Goal: Information Seeking & Learning: Learn about a topic

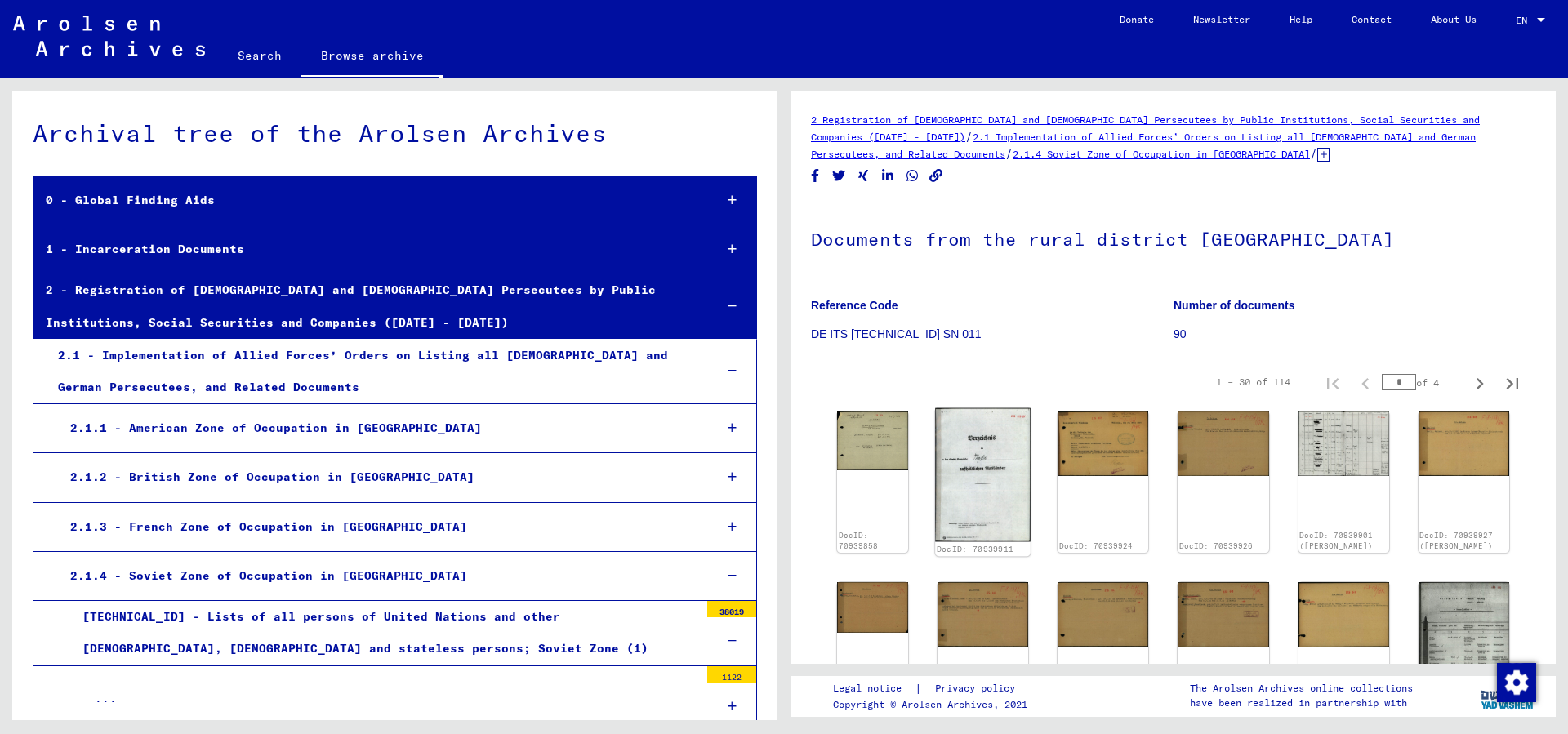
click at [1008, 482] on img at bounding box center [983, 475] width 96 height 134
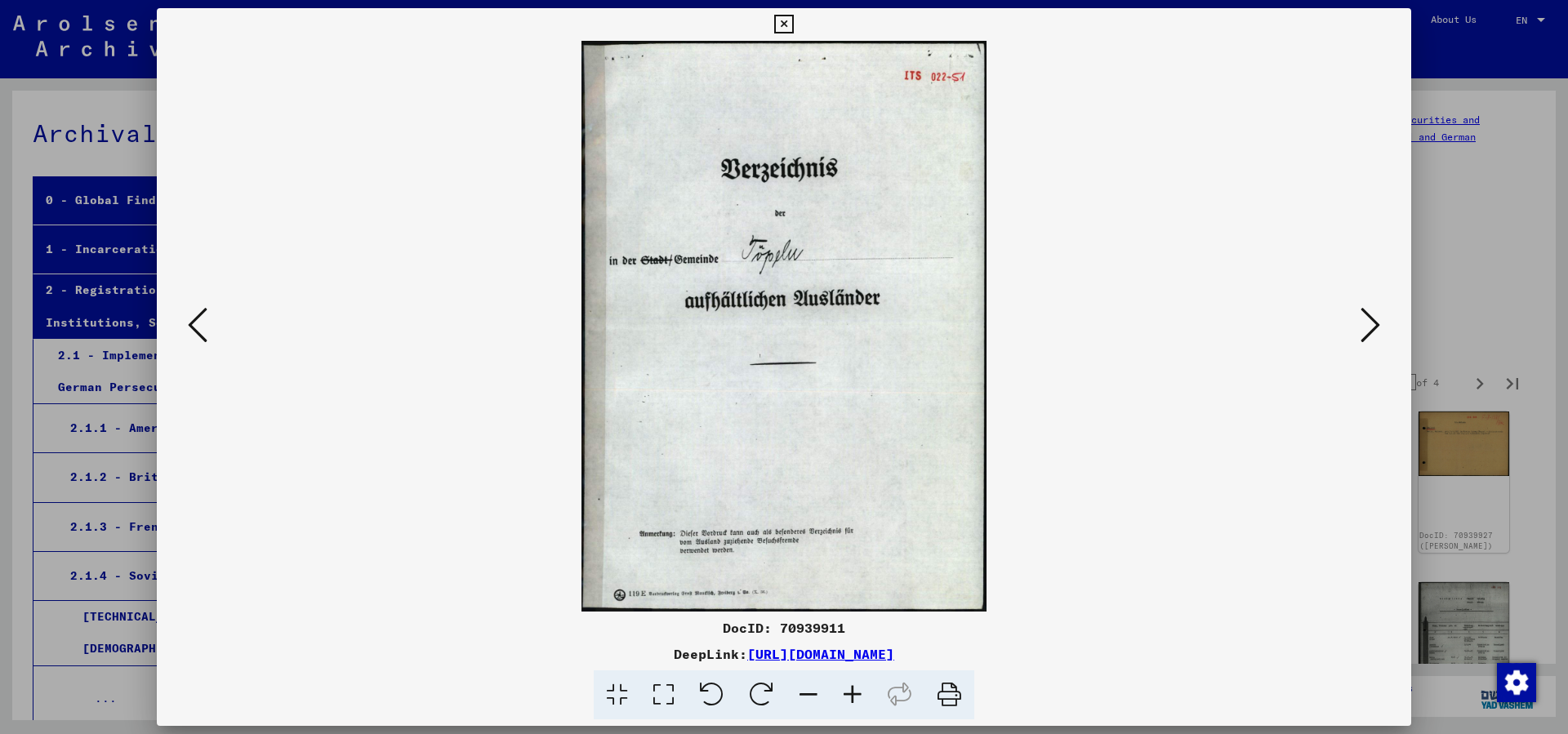
click at [1368, 331] on icon at bounding box center [1370, 325] width 19 height 39
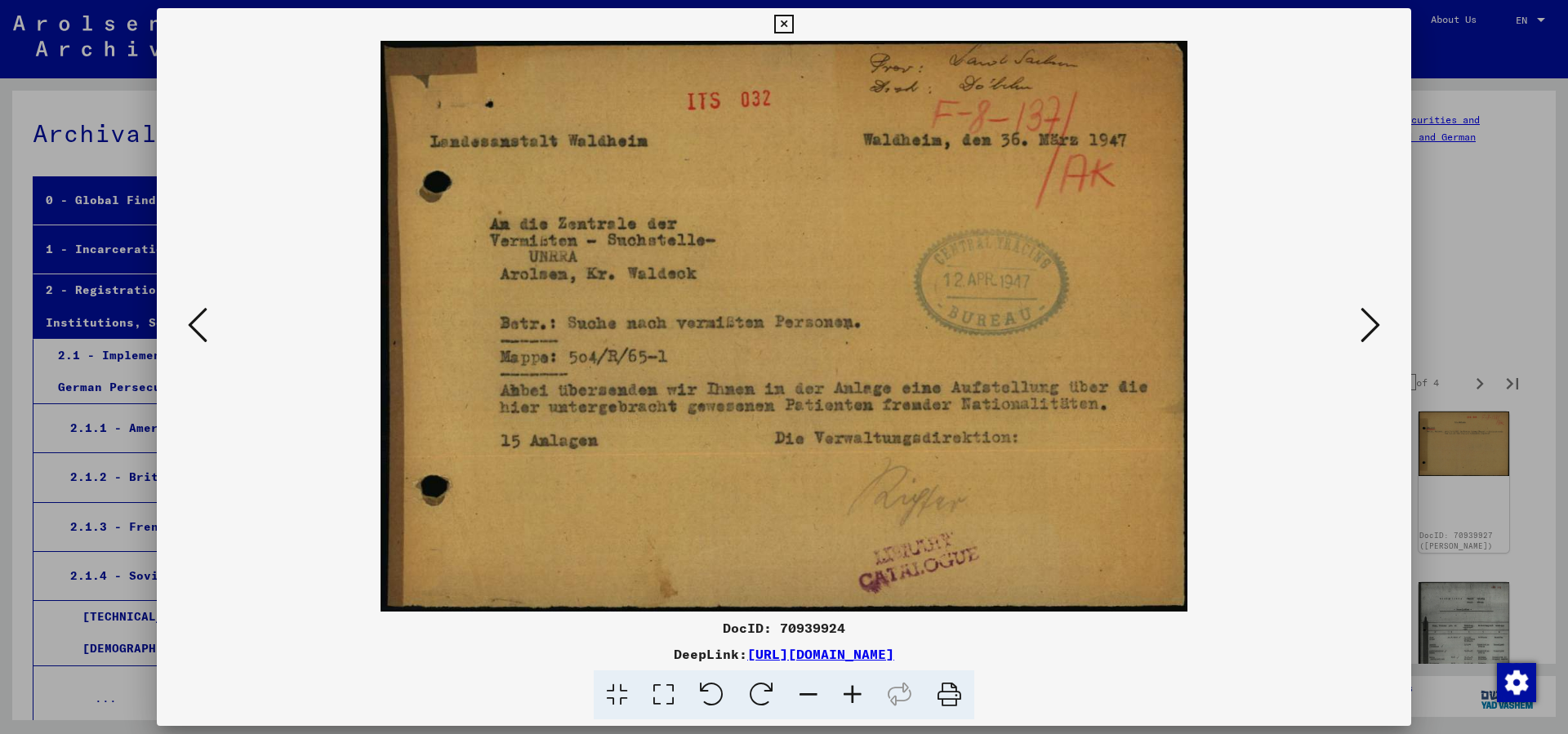
click at [1368, 331] on icon at bounding box center [1370, 325] width 19 height 39
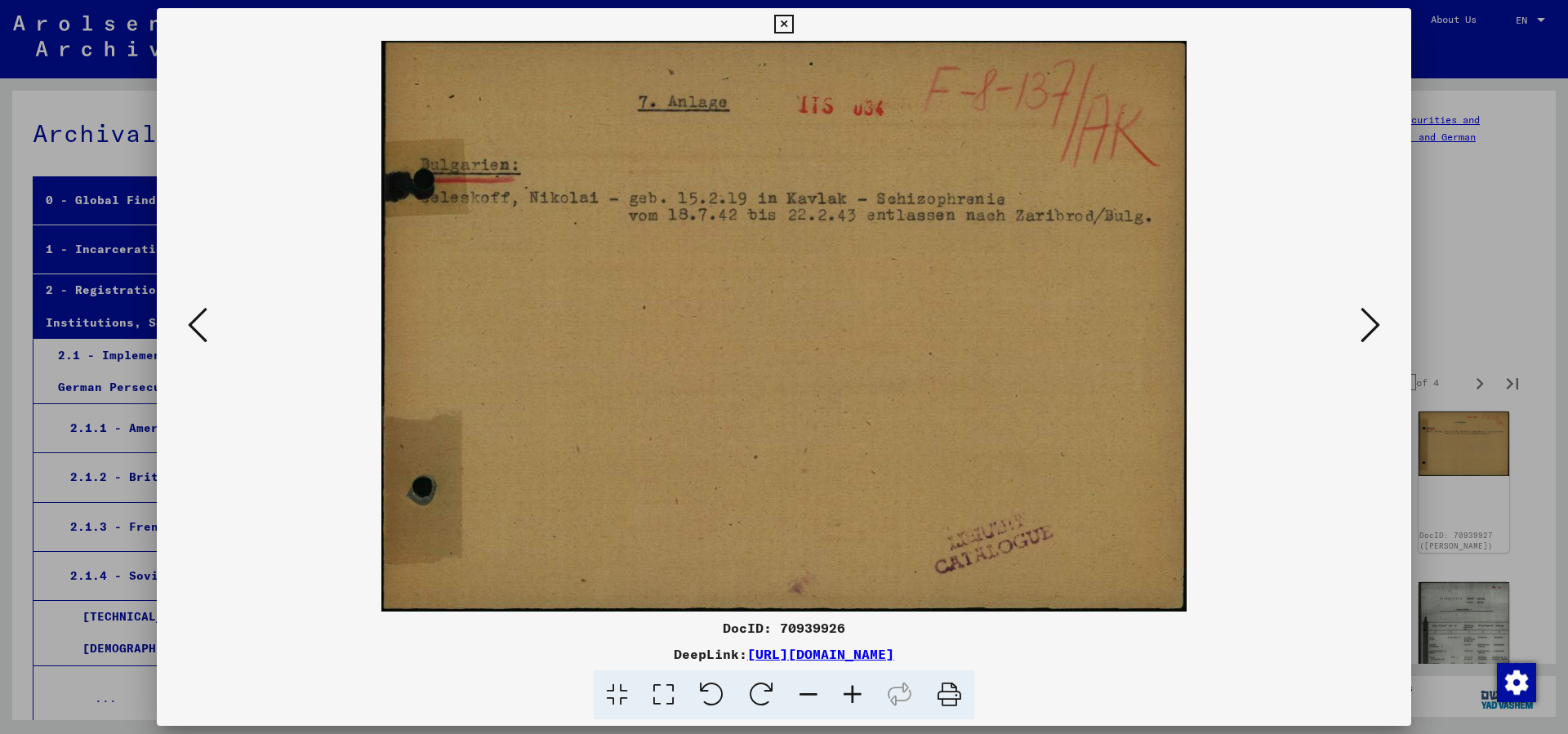
click at [1368, 331] on icon at bounding box center [1370, 325] width 19 height 39
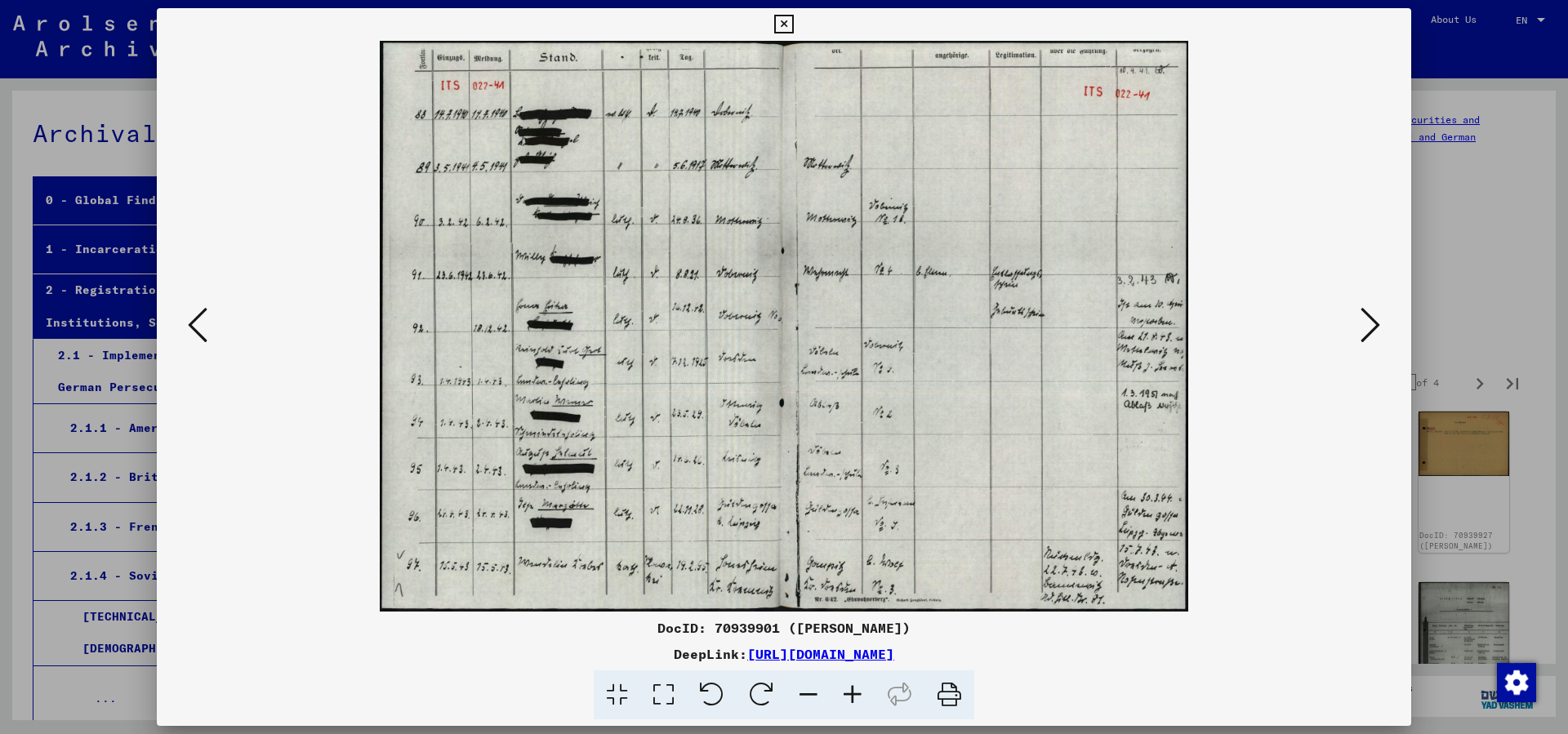
click at [1369, 330] on icon at bounding box center [1370, 325] width 19 height 39
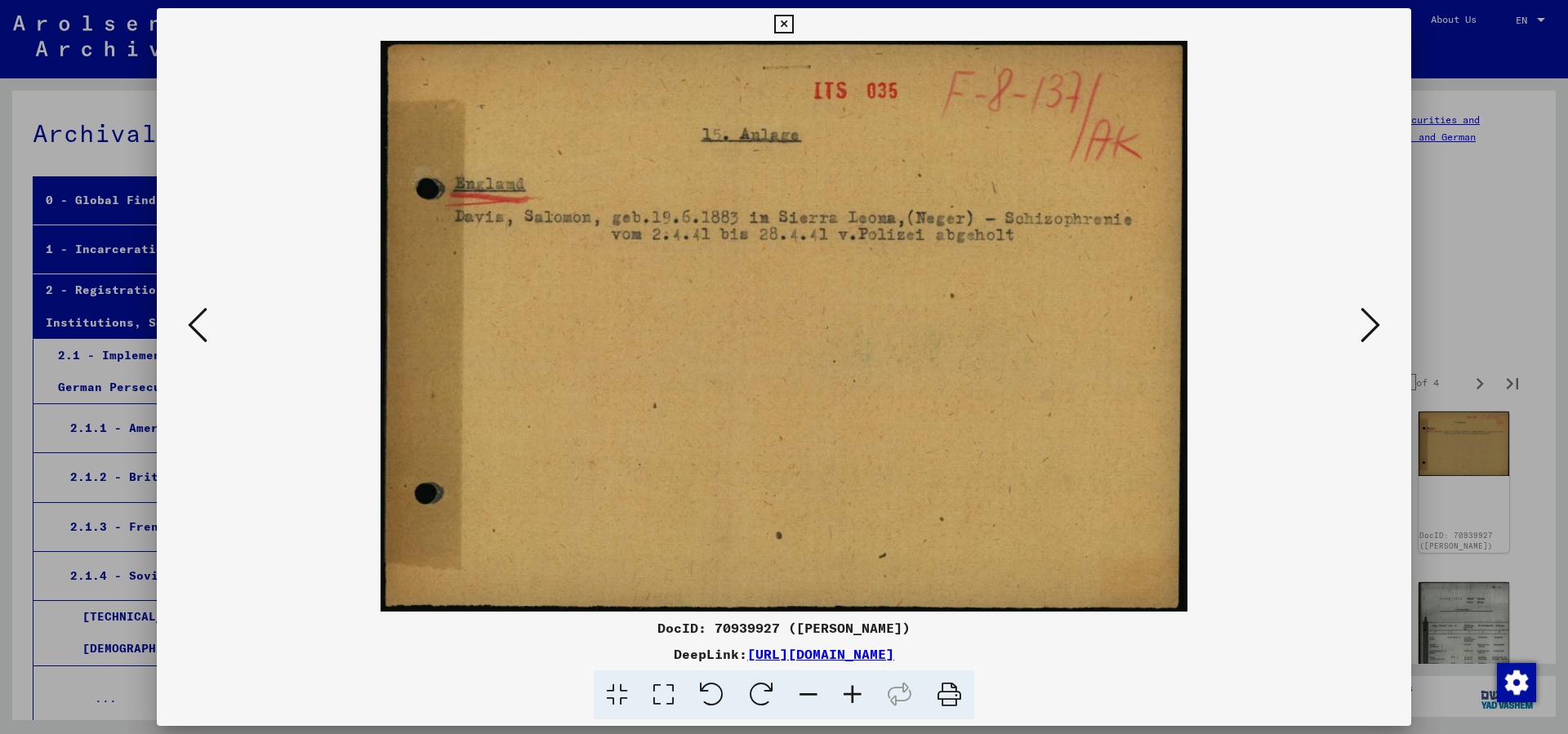
click at [1369, 329] on icon at bounding box center [1370, 325] width 19 height 39
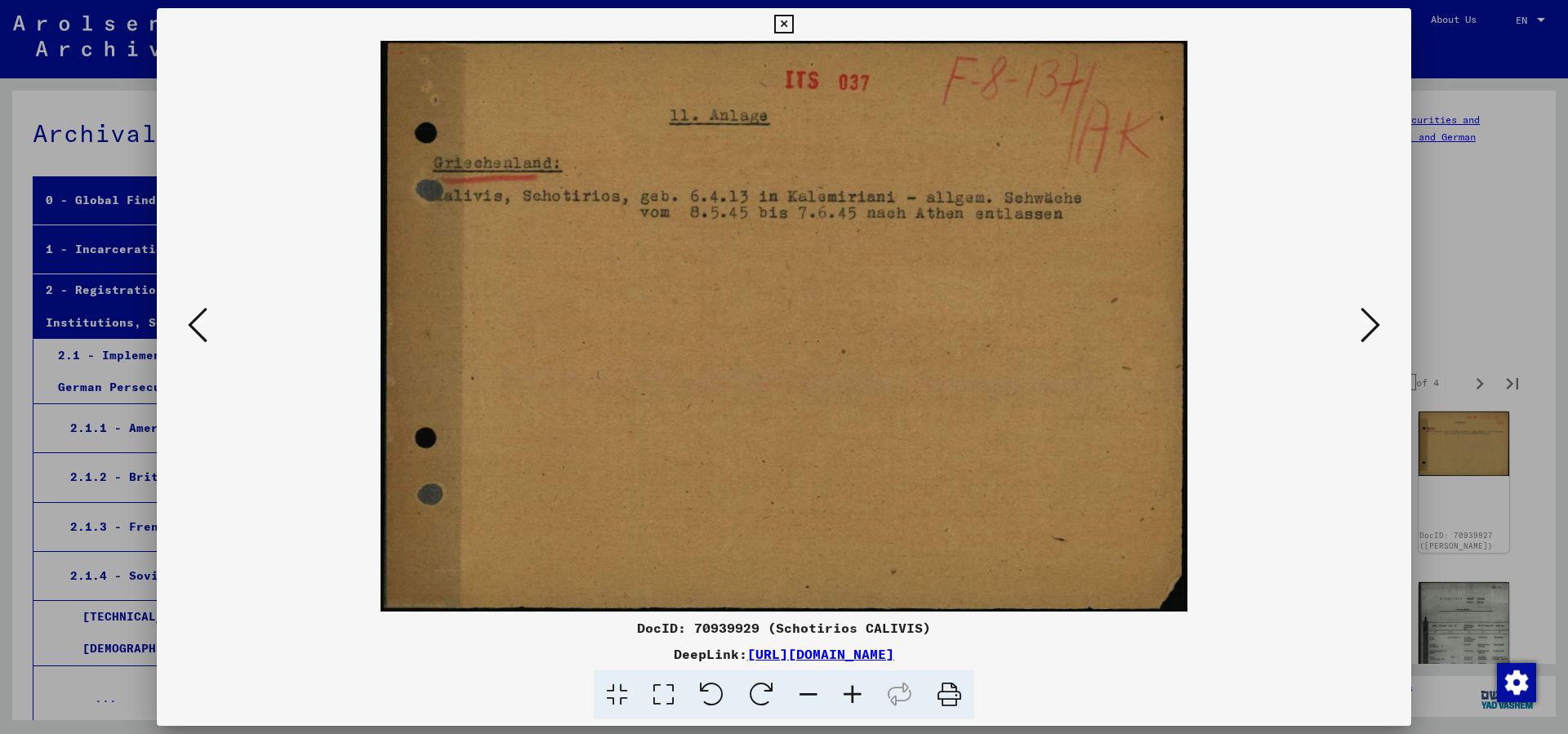
click at [1369, 329] on icon at bounding box center [1370, 325] width 19 height 39
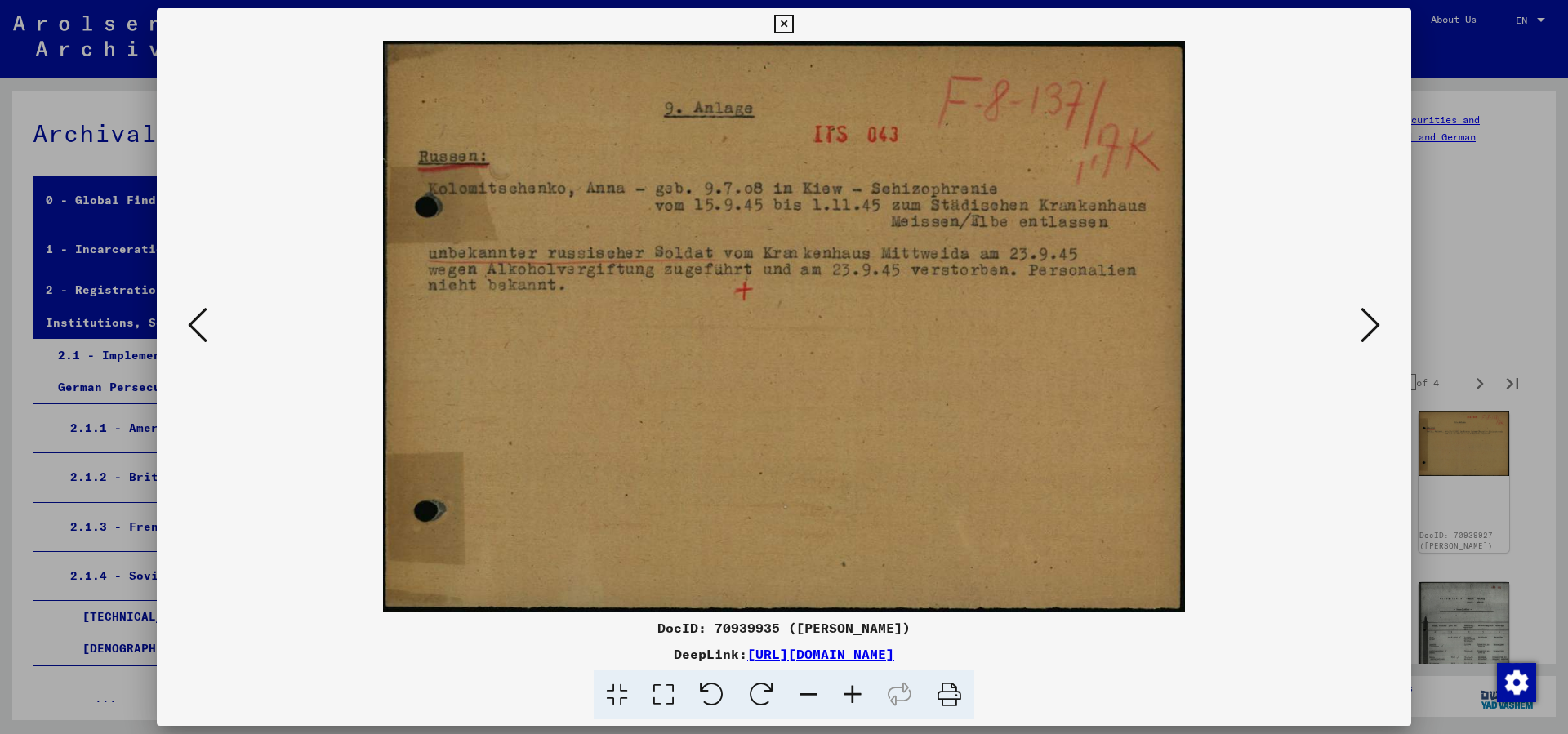
click at [1369, 329] on icon at bounding box center [1370, 325] width 19 height 39
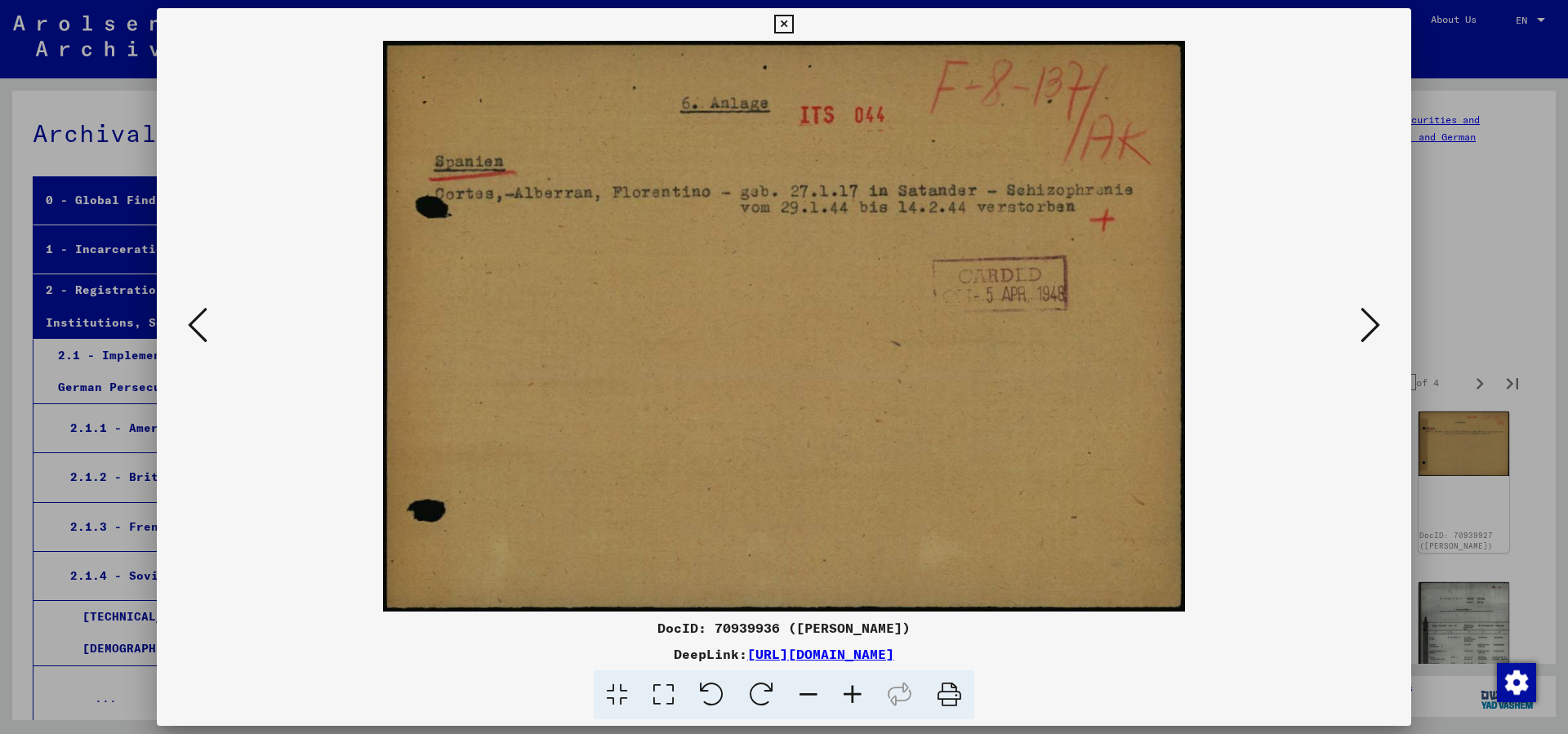
click at [1369, 329] on icon at bounding box center [1370, 325] width 19 height 39
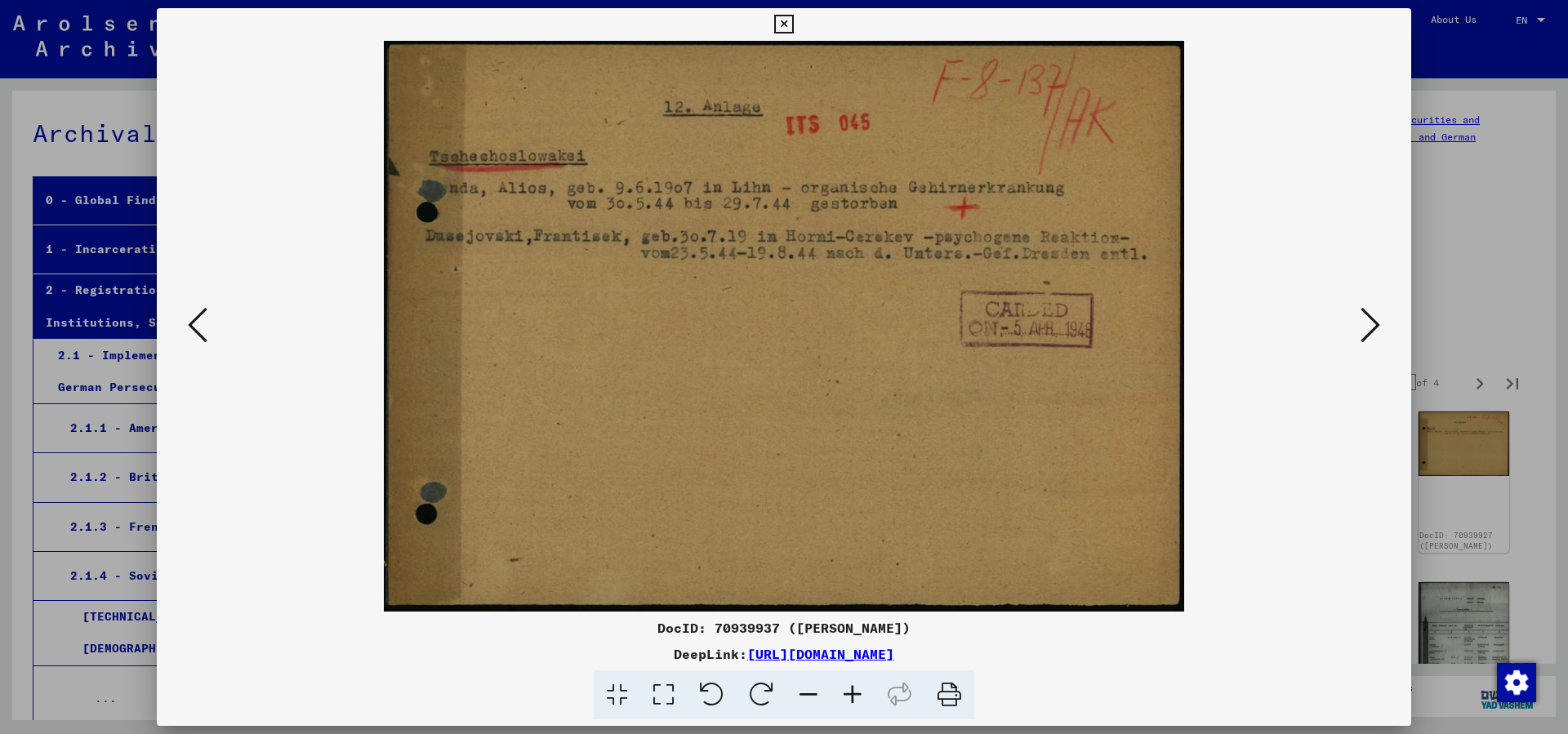
click at [1369, 329] on icon at bounding box center [1370, 325] width 19 height 39
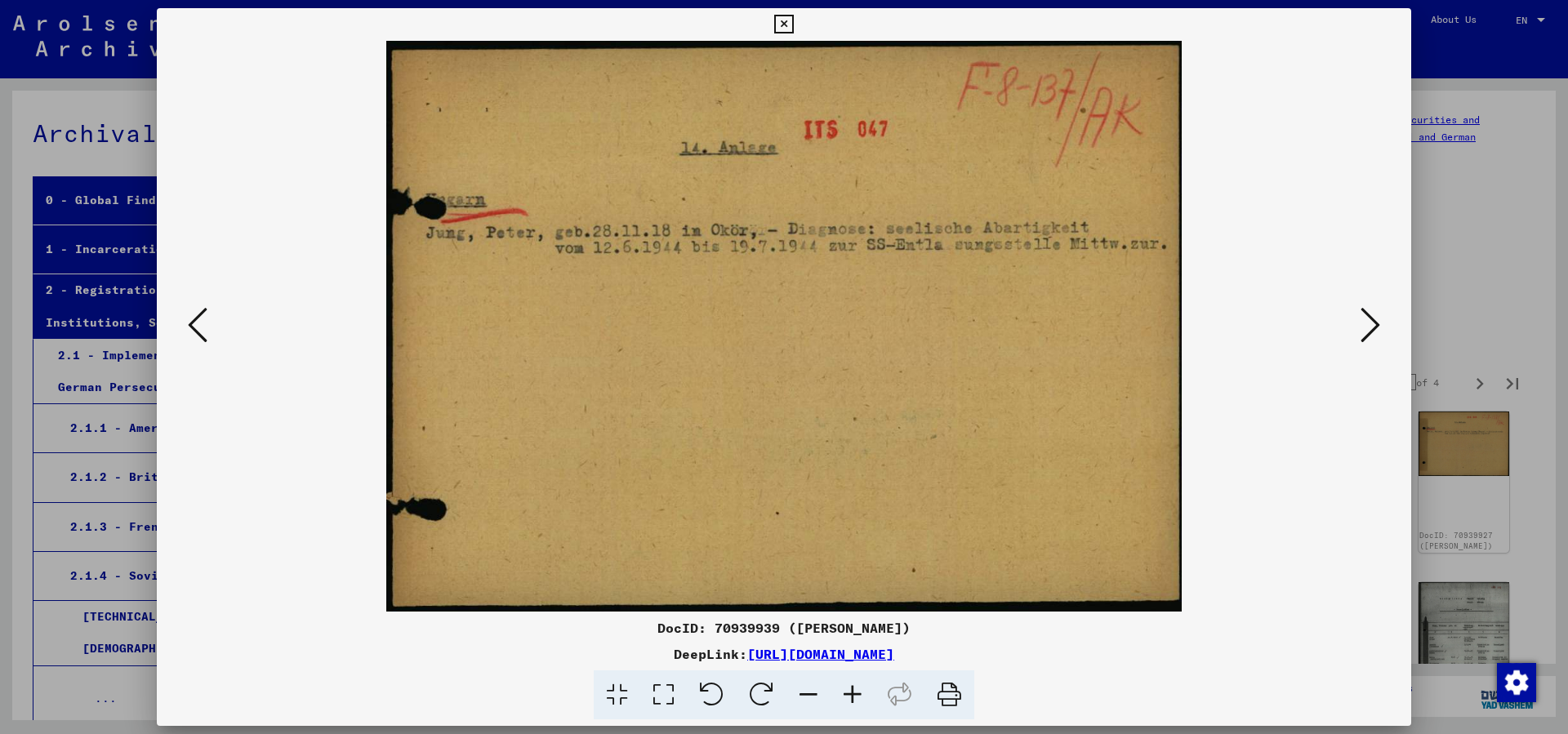
click at [1369, 328] on icon at bounding box center [1370, 325] width 19 height 39
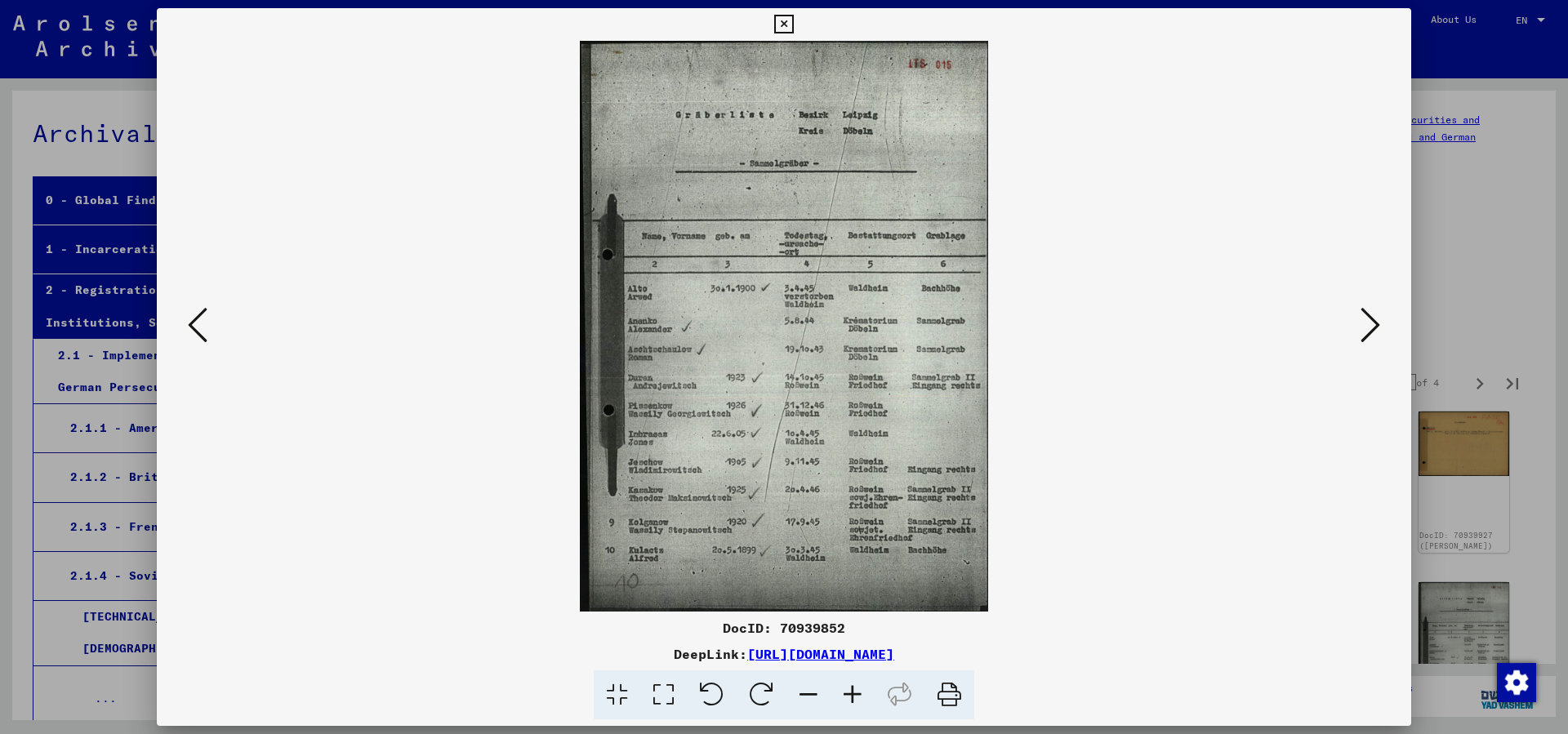
click at [1369, 328] on icon at bounding box center [1370, 325] width 19 height 39
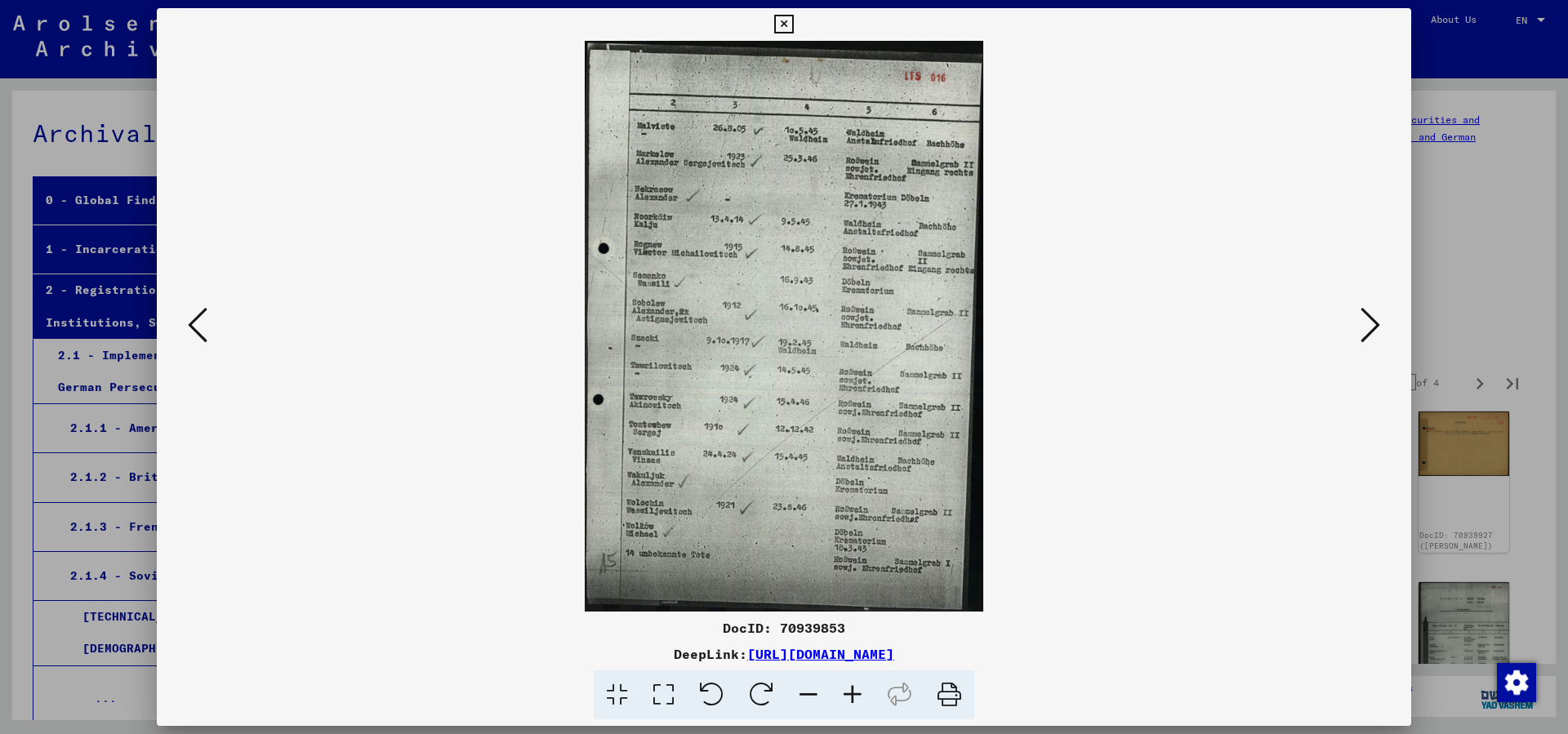
click at [1369, 328] on icon at bounding box center [1370, 325] width 19 height 39
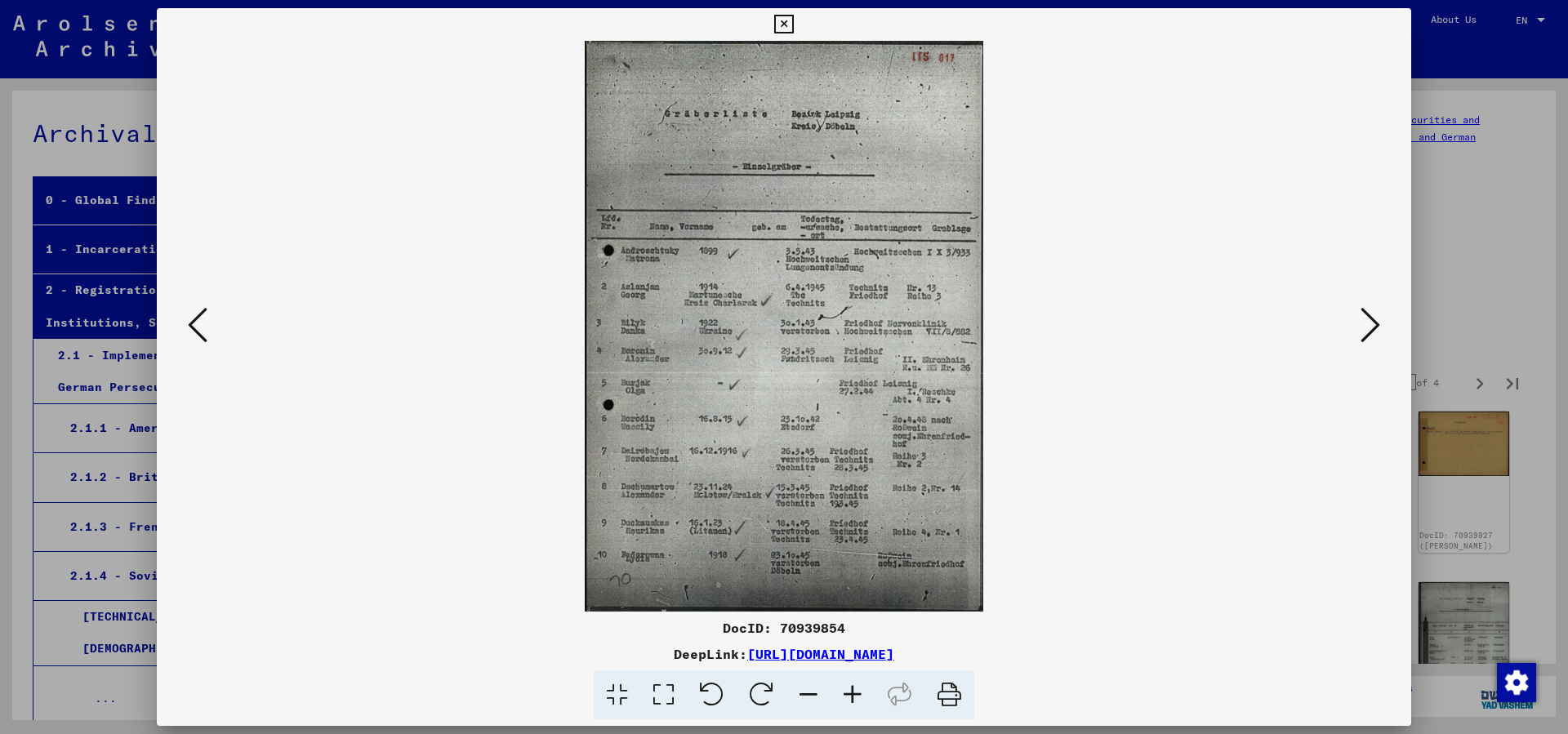
click at [1370, 326] on icon at bounding box center [1370, 325] width 19 height 39
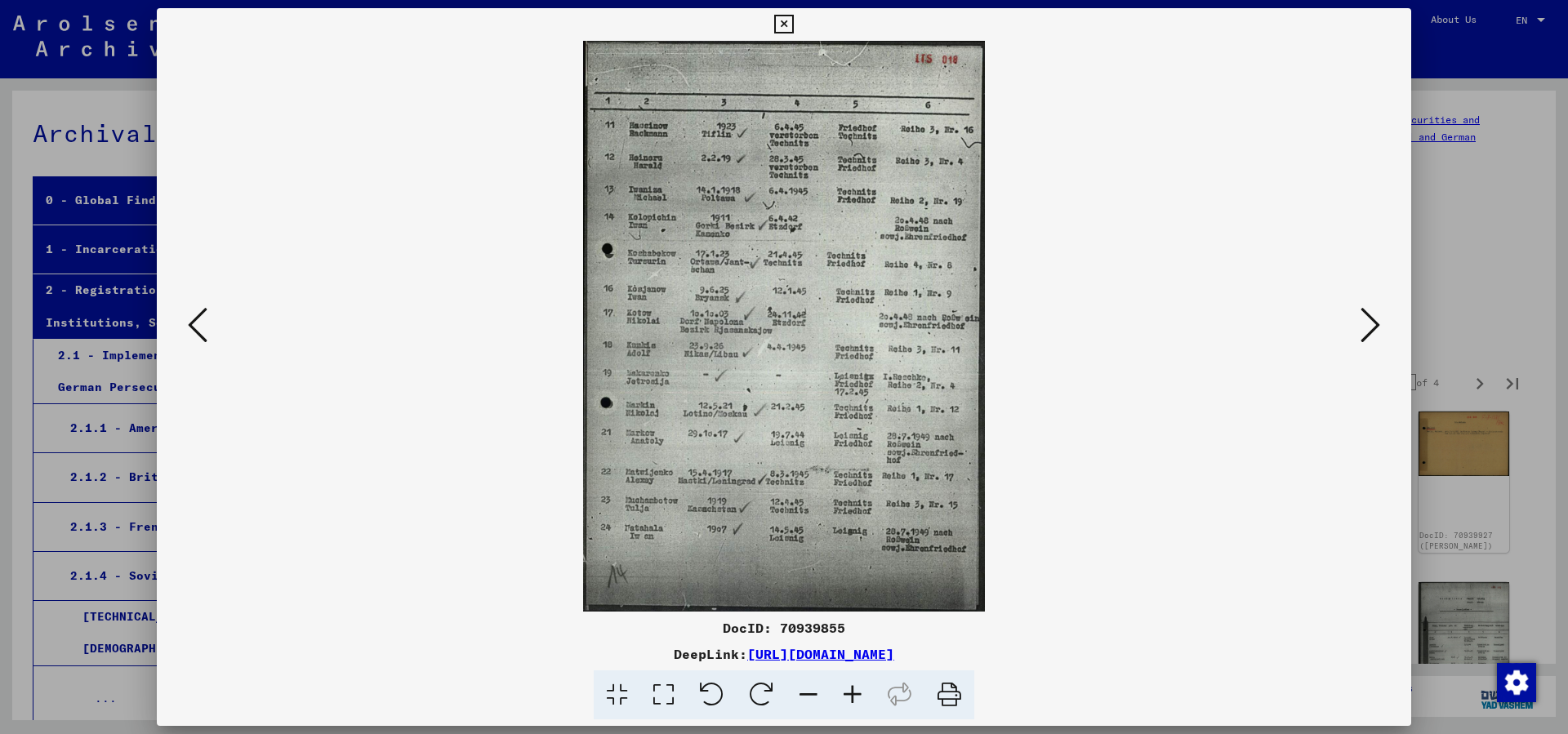
click at [1368, 327] on icon at bounding box center [1370, 325] width 19 height 39
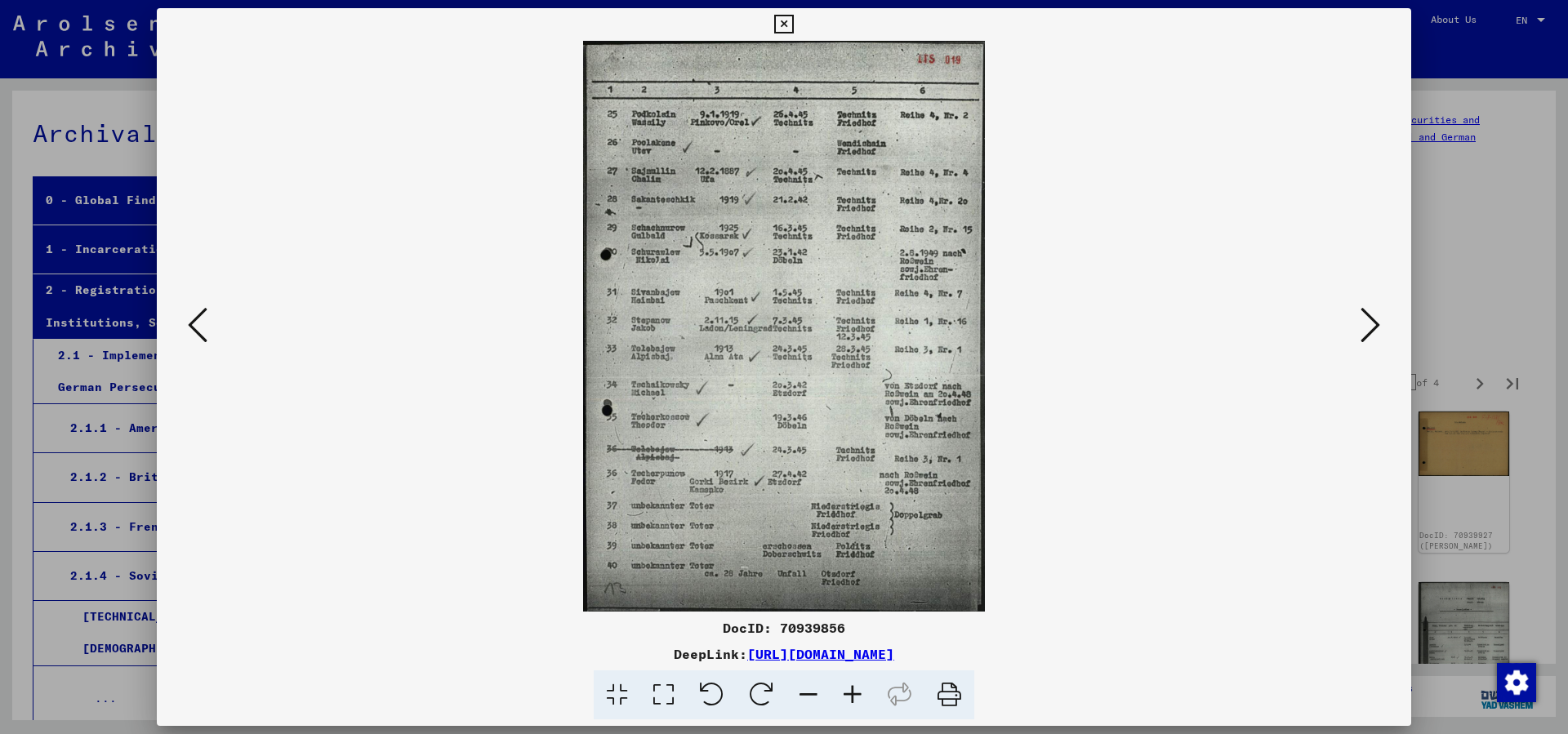
click at [1368, 327] on icon at bounding box center [1370, 325] width 19 height 39
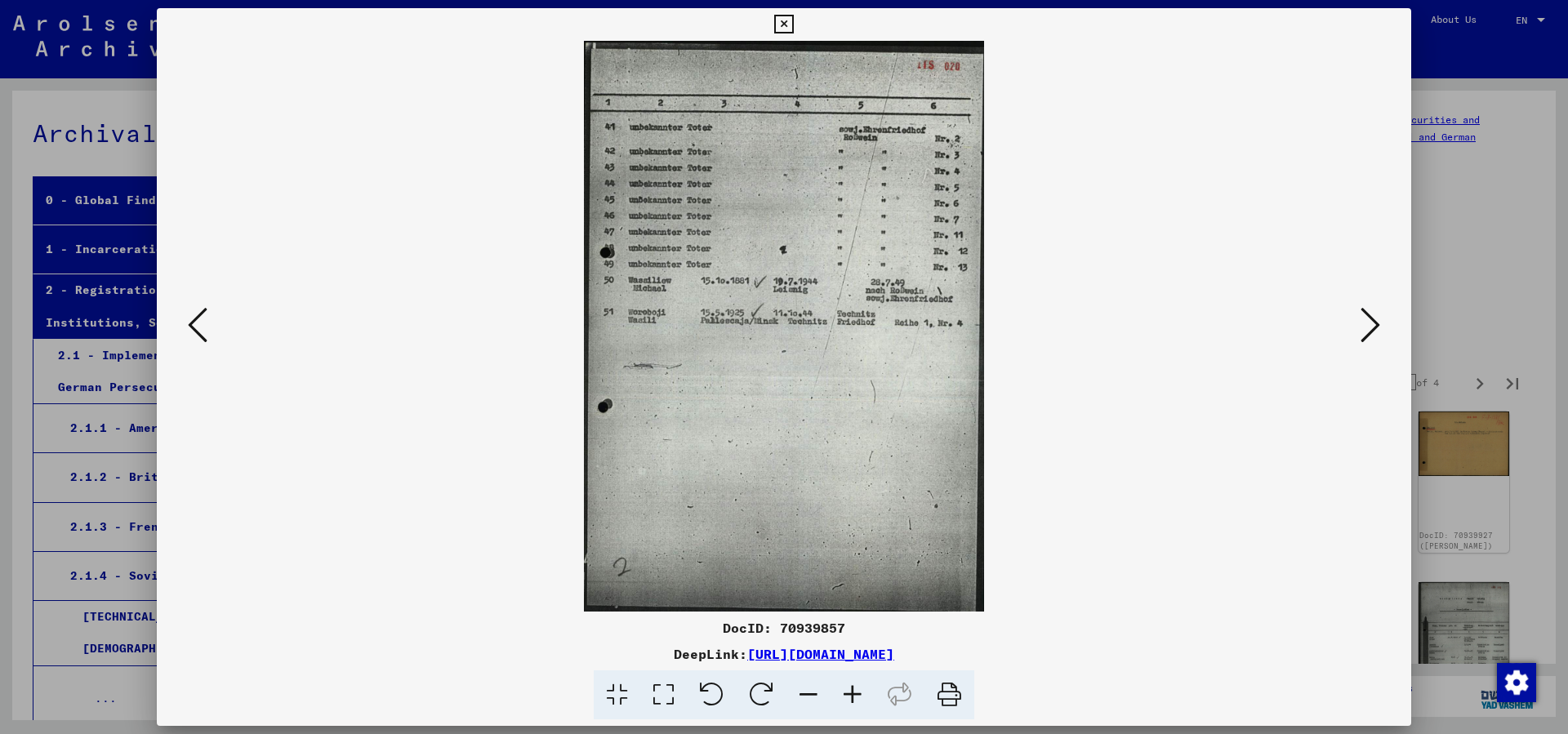
click at [1369, 328] on icon at bounding box center [1370, 325] width 19 height 39
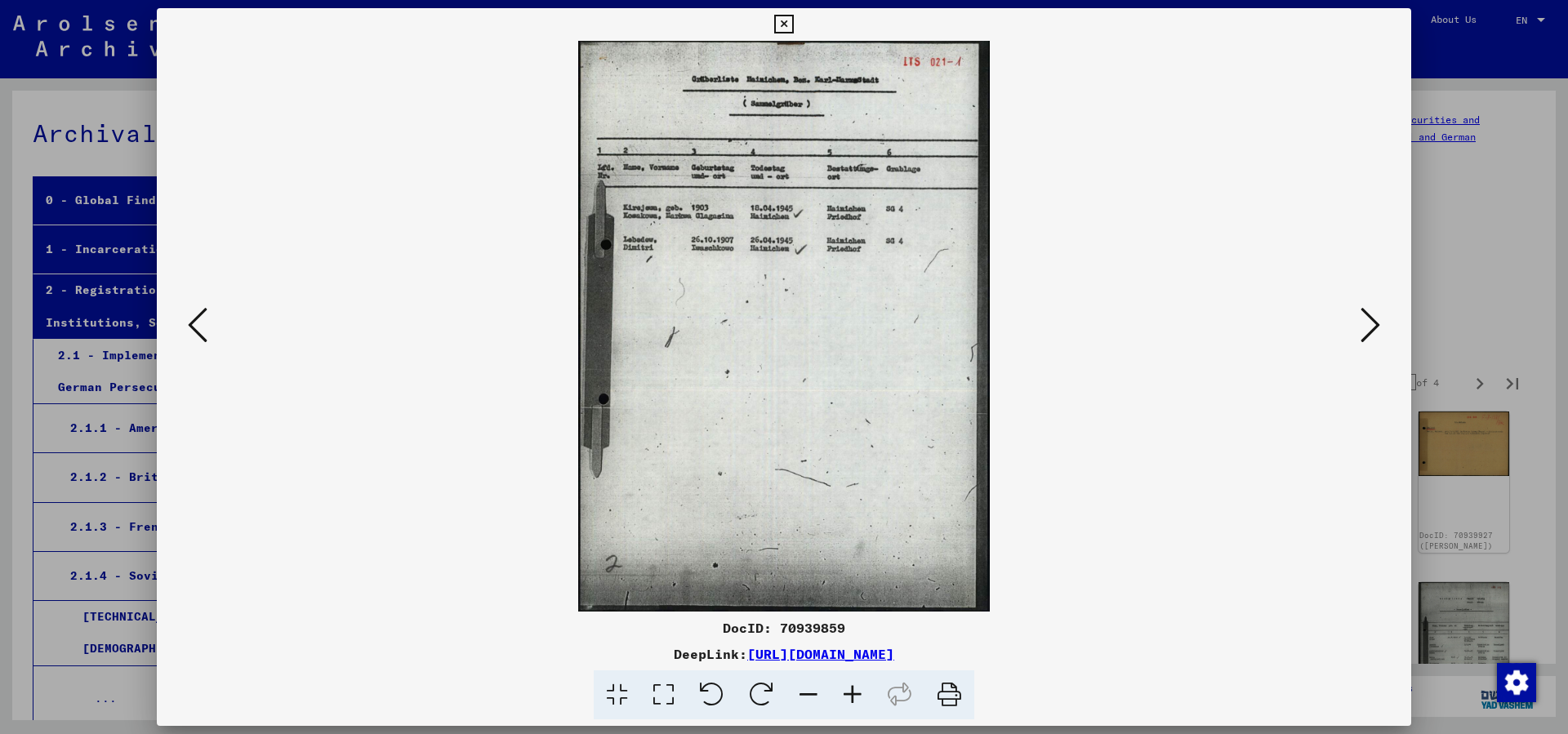
click at [1369, 328] on icon at bounding box center [1370, 325] width 19 height 39
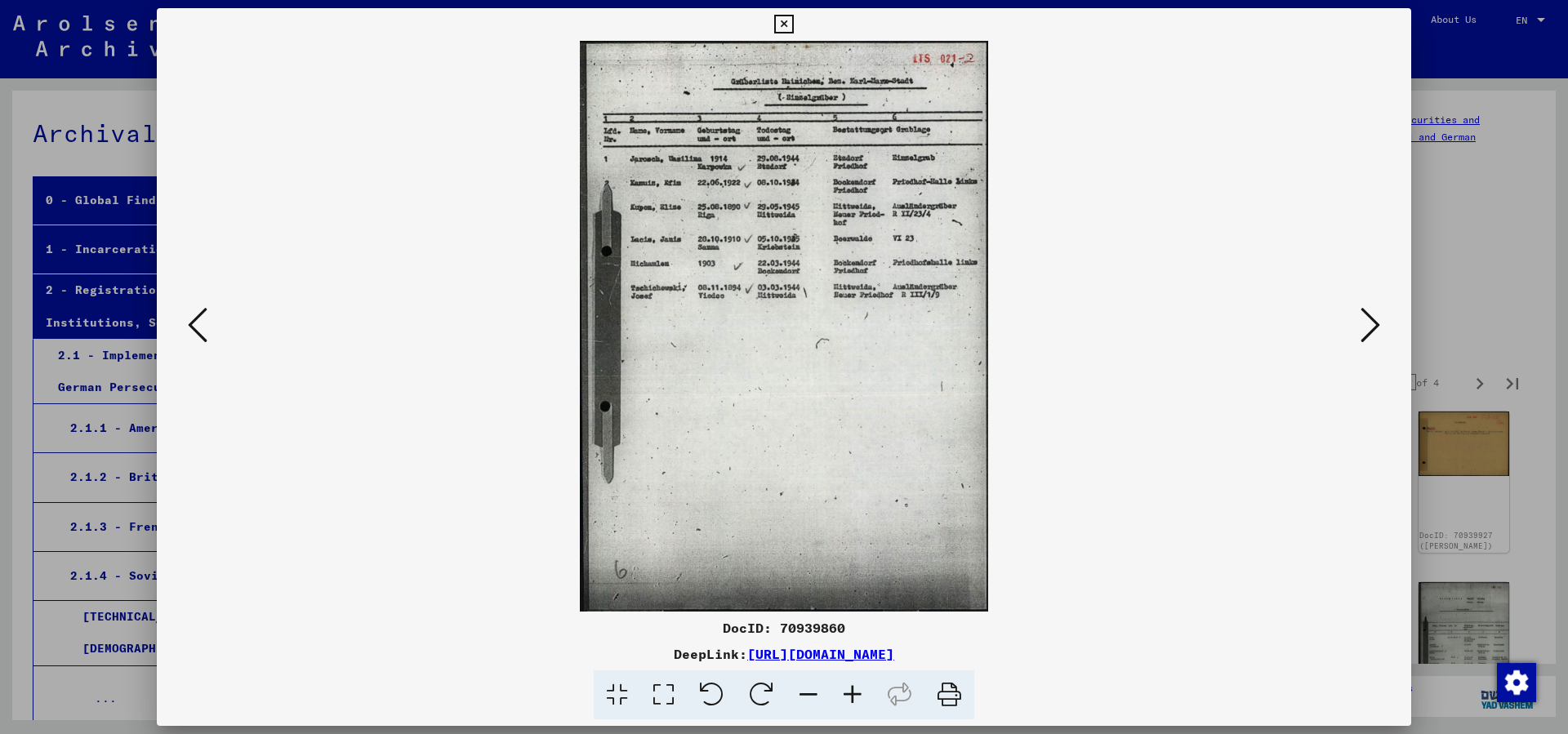
click at [1369, 329] on icon at bounding box center [1370, 325] width 19 height 39
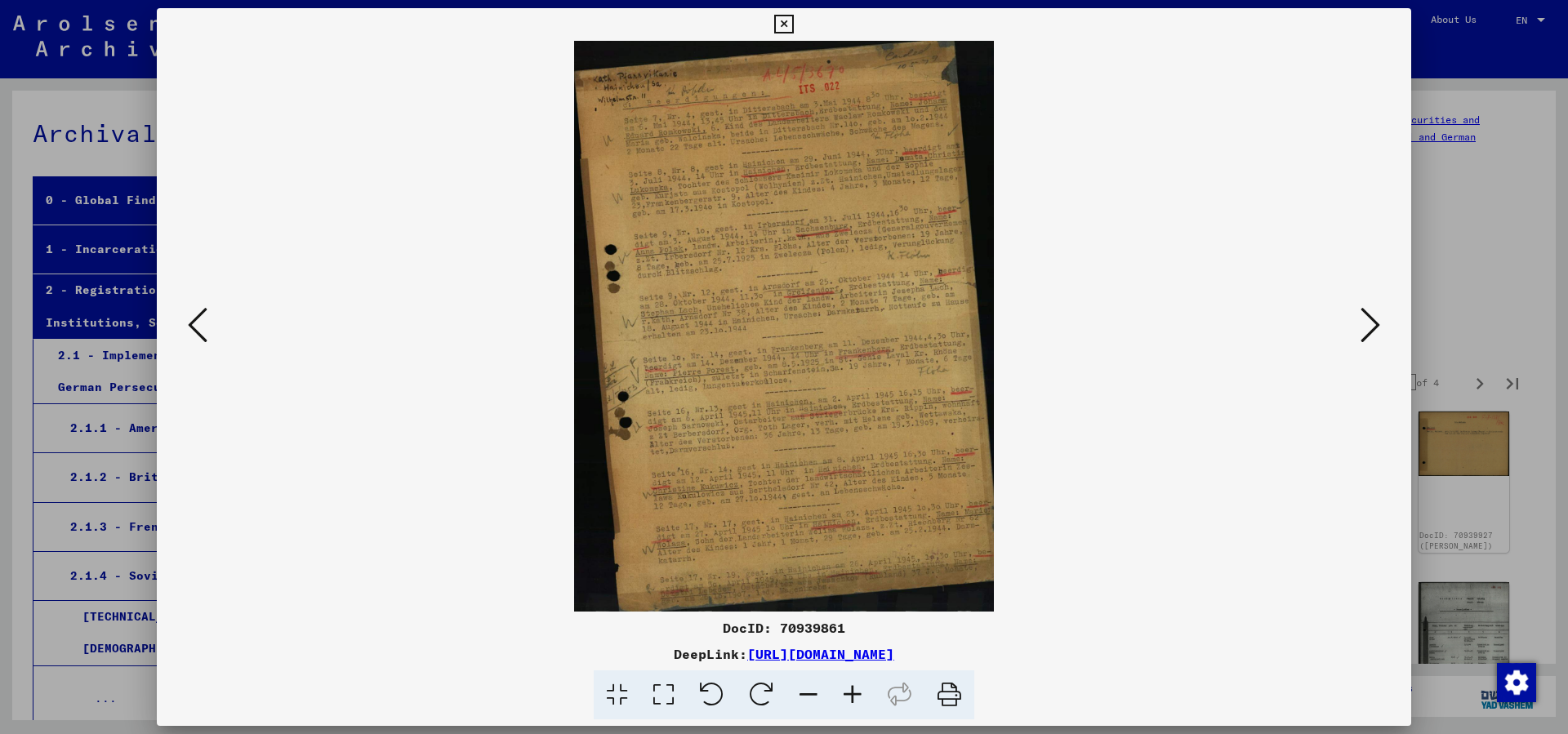
click at [1369, 329] on icon at bounding box center [1370, 325] width 19 height 39
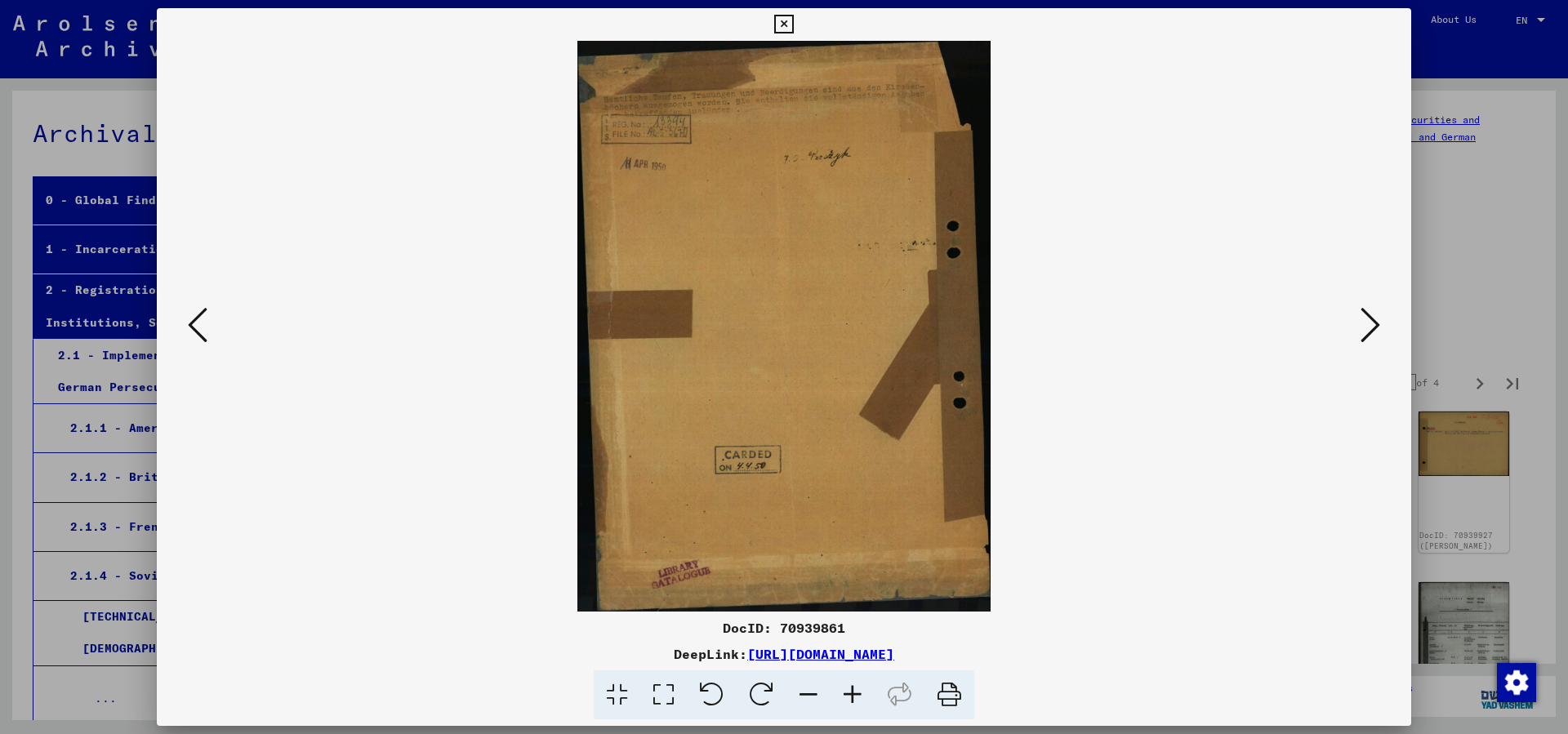
click at [1369, 329] on icon at bounding box center [1370, 325] width 19 height 39
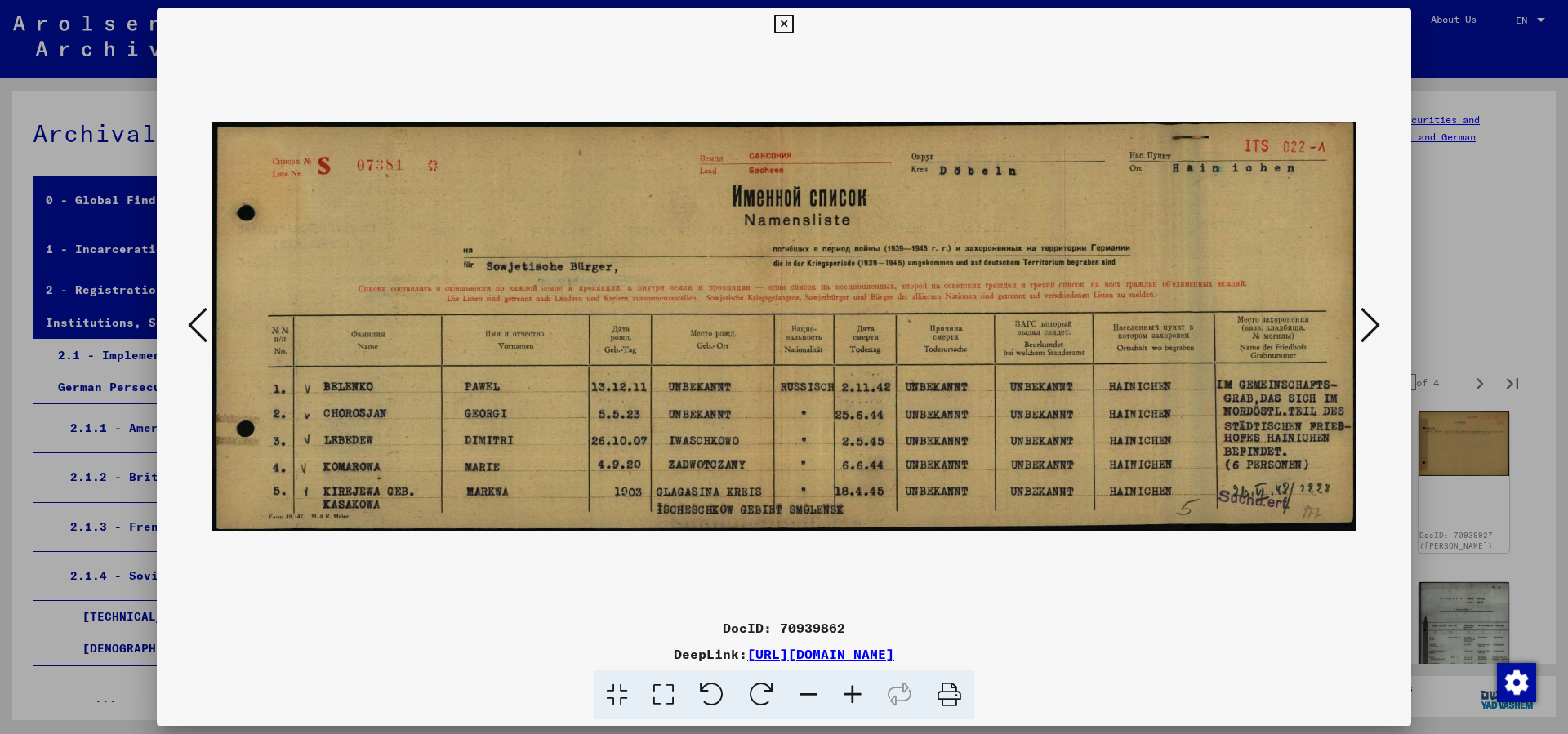
click at [1369, 329] on icon at bounding box center [1370, 325] width 19 height 39
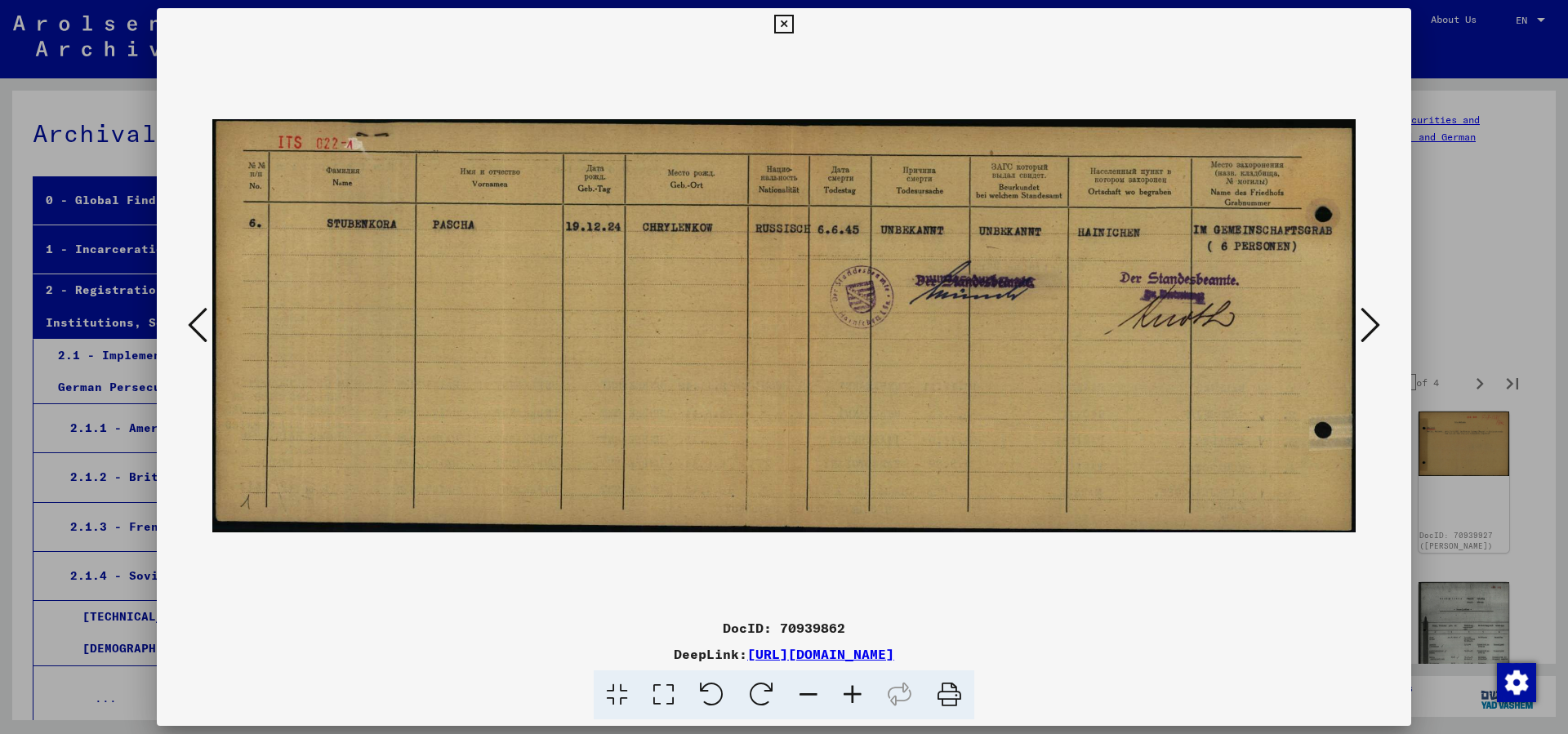
click at [1369, 329] on icon at bounding box center [1370, 325] width 19 height 39
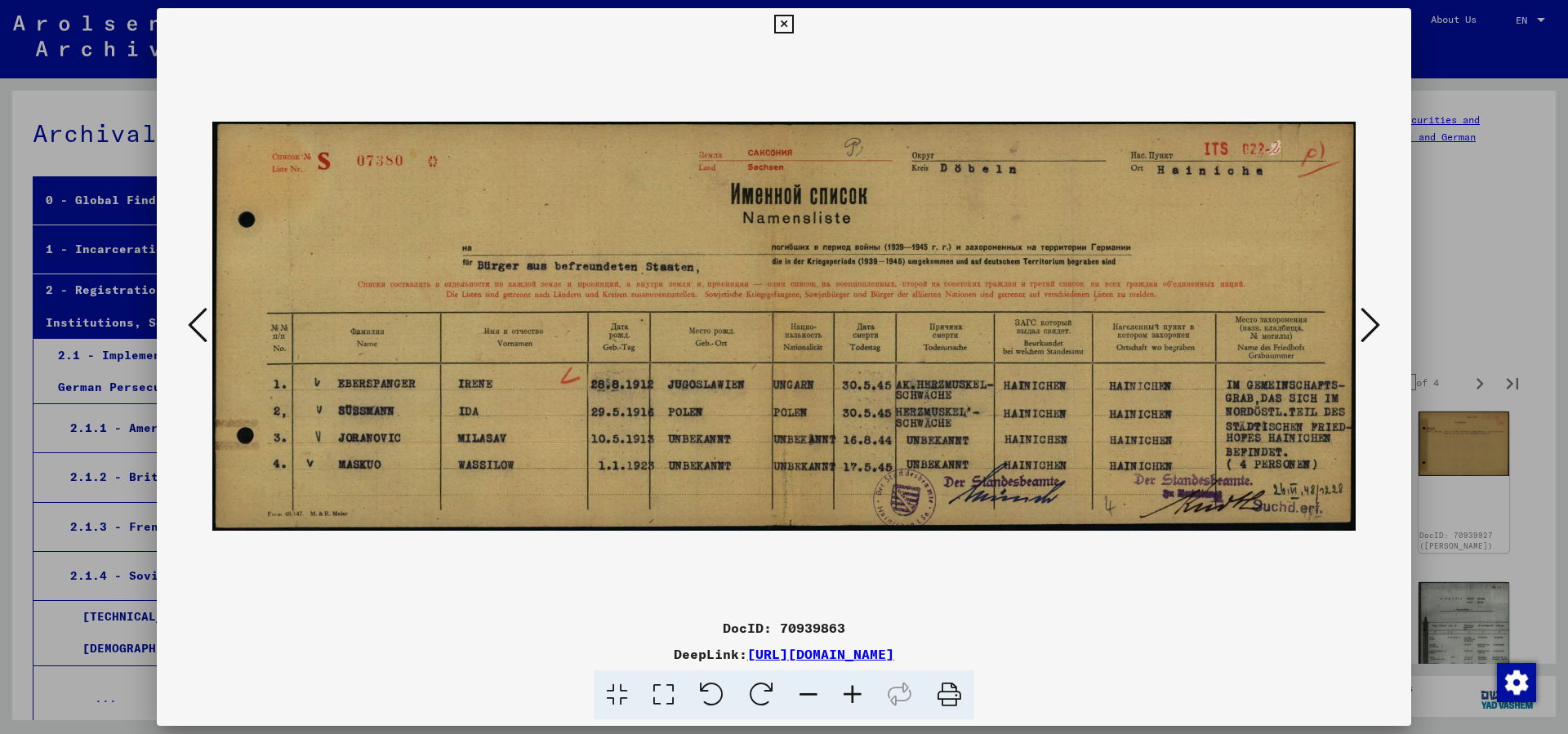
click at [1368, 326] on icon at bounding box center [1370, 325] width 19 height 39
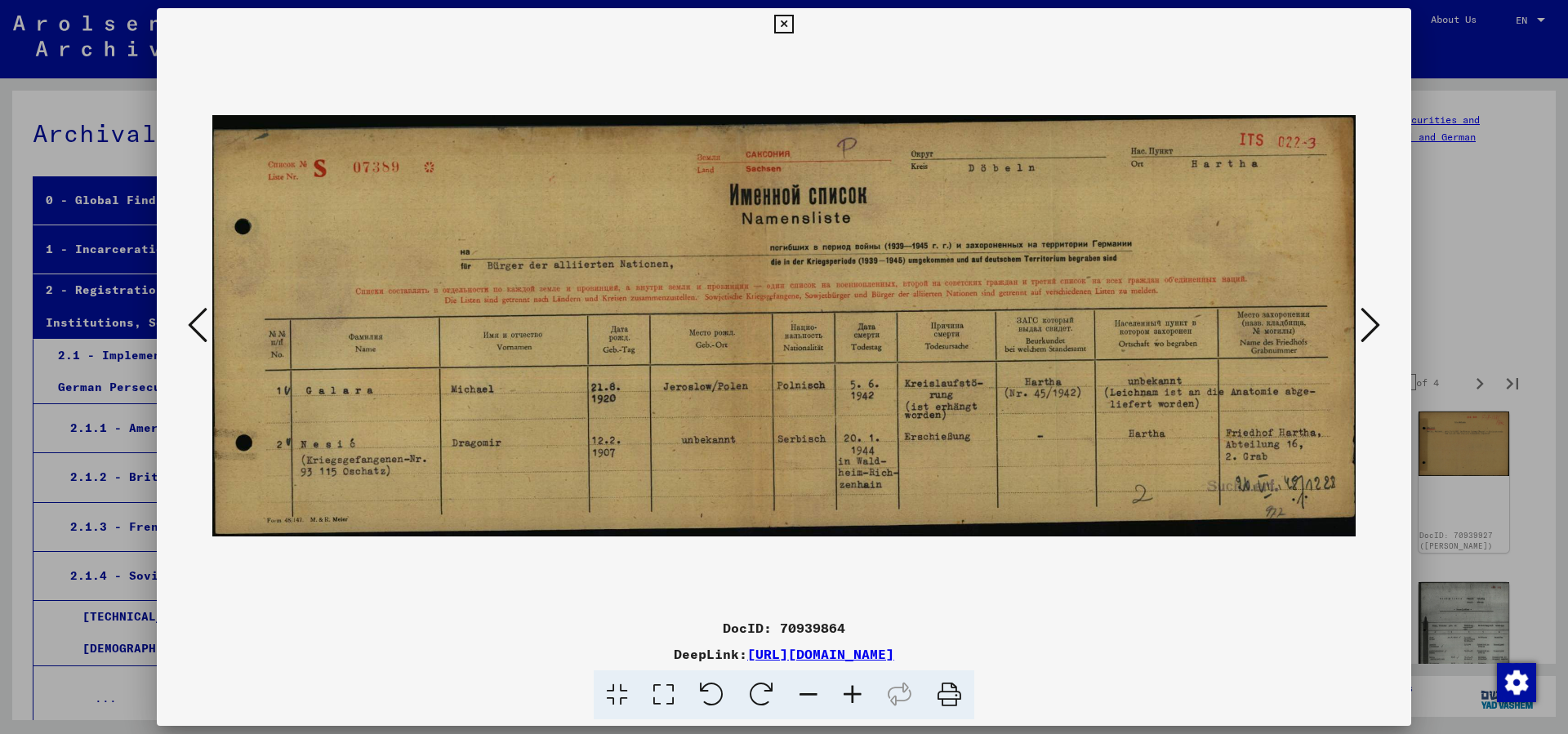
click at [1368, 326] on icon at bounding box center [1370, 325] width 19 height 39
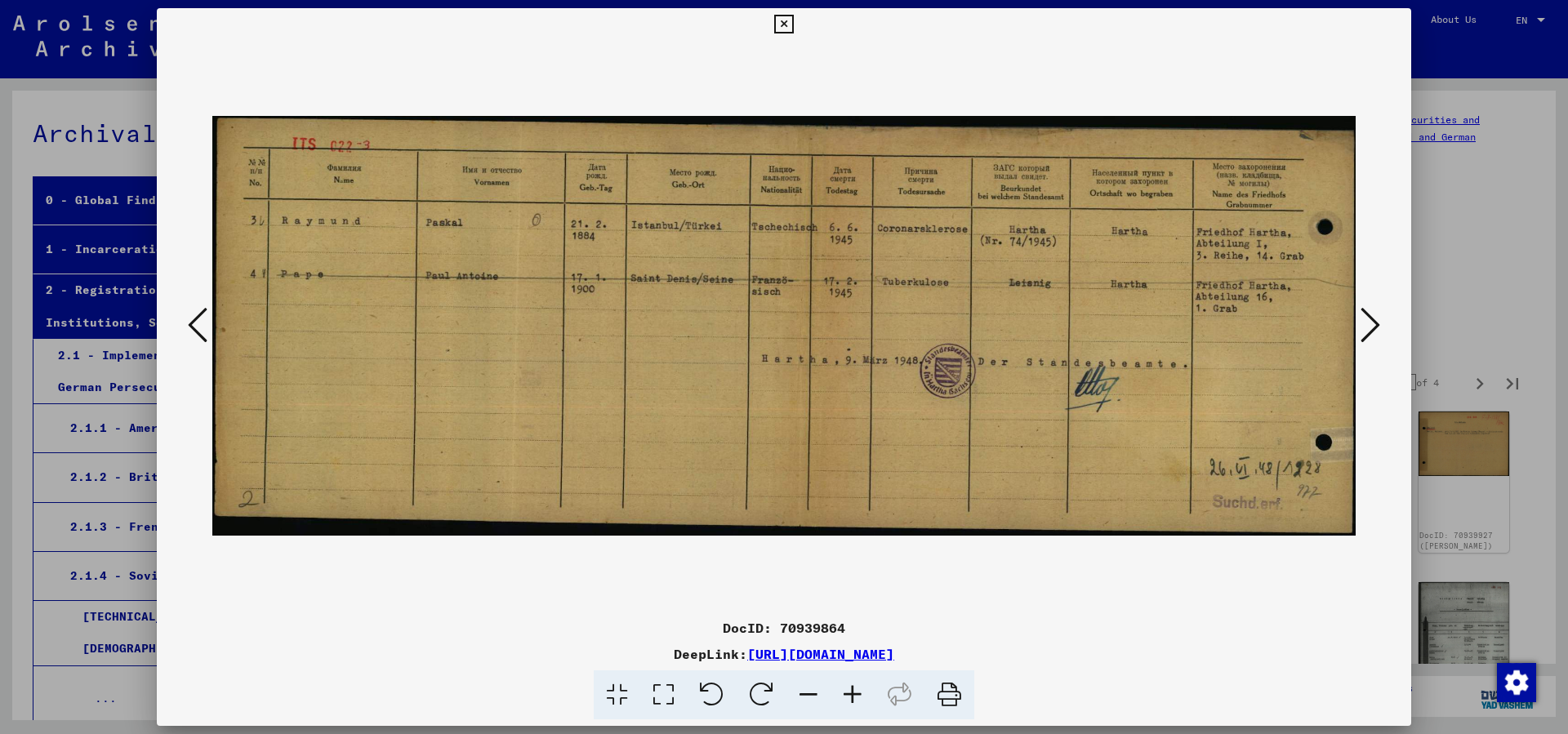
click at [1368, 324] on icon at bounding box center [1370, 325] width 19 height 39
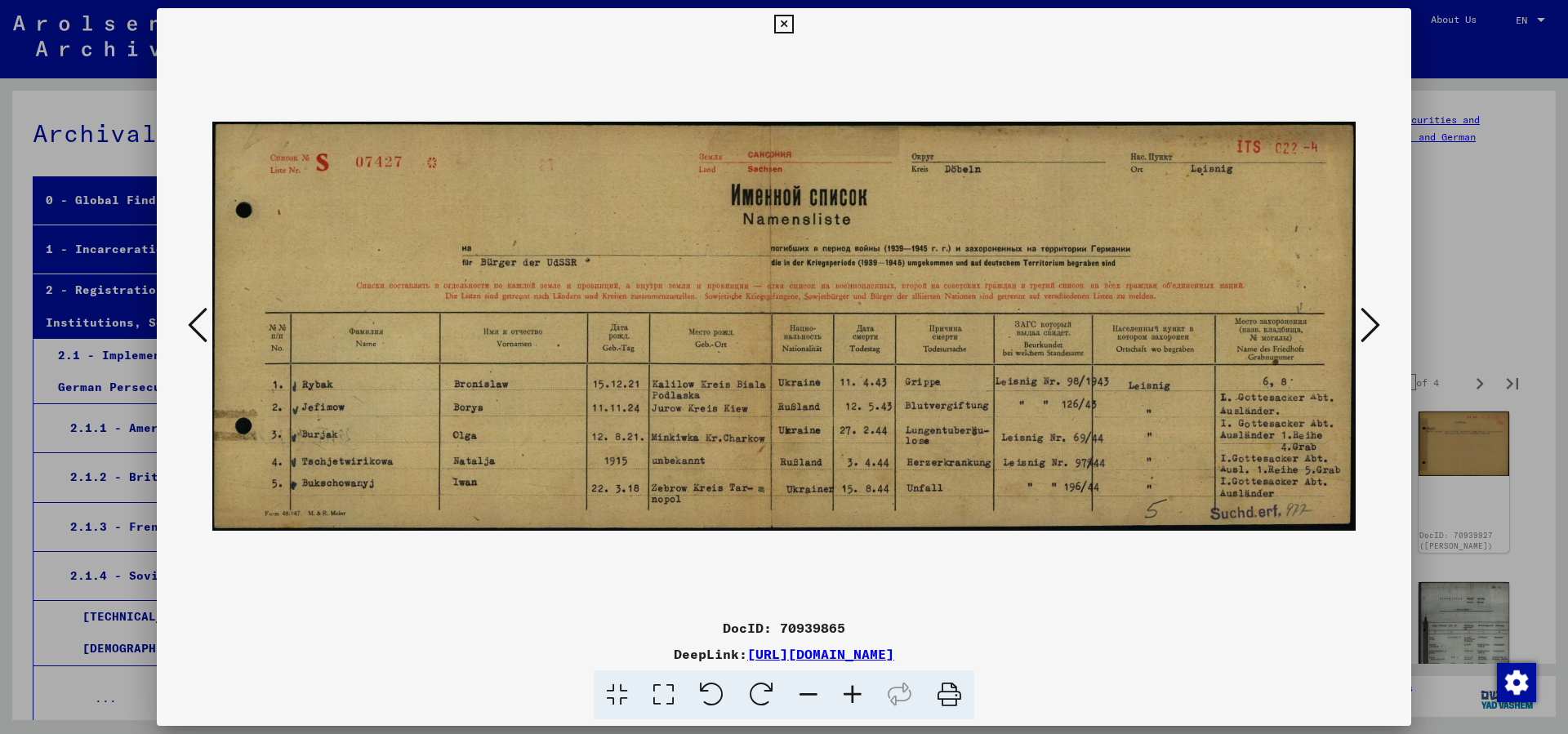
click at [1368, 323] on icon at bounding box center [1370, 325] width 19 height 39
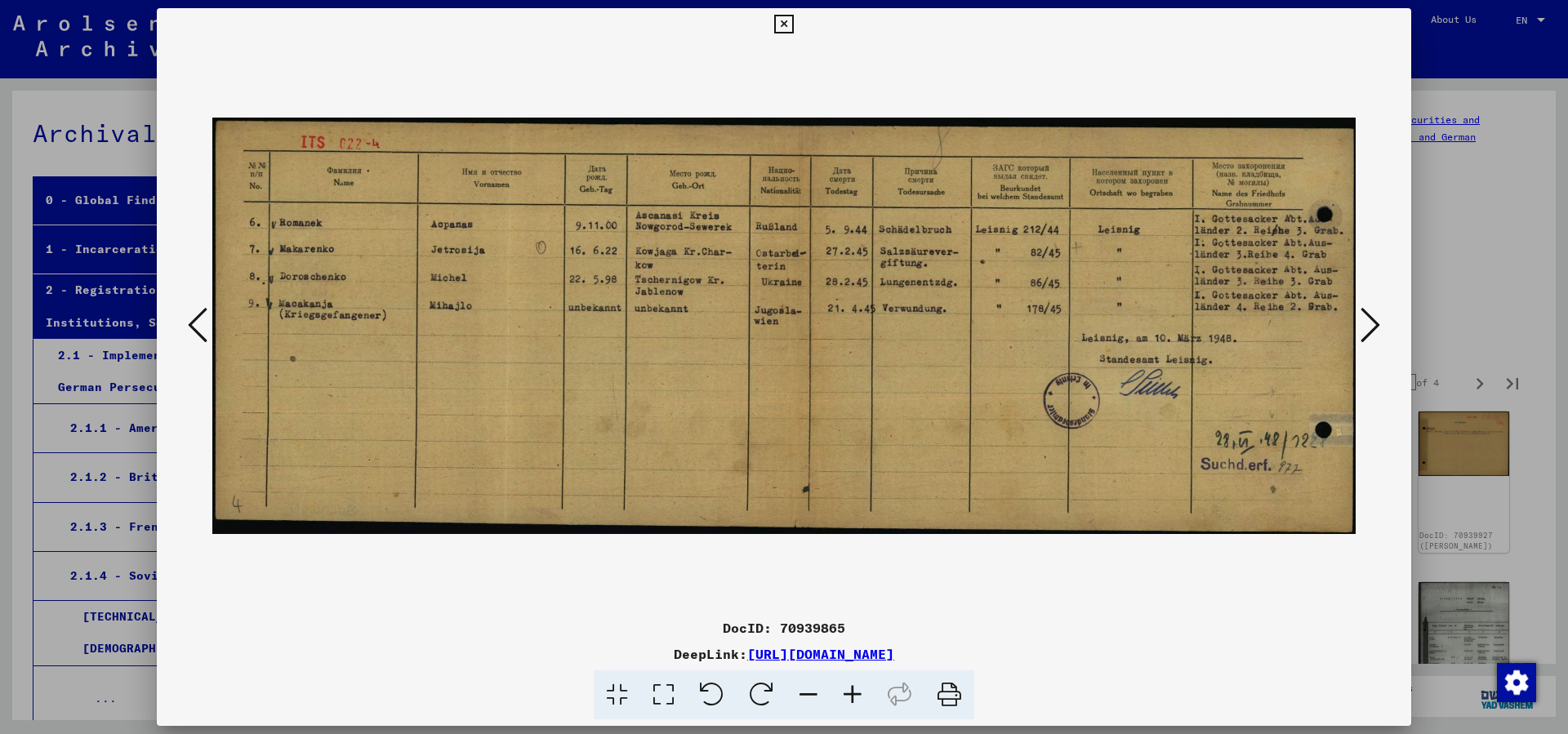
click at [1368, 323] on icon at bounding box center [1370, 325] width 19 height 39
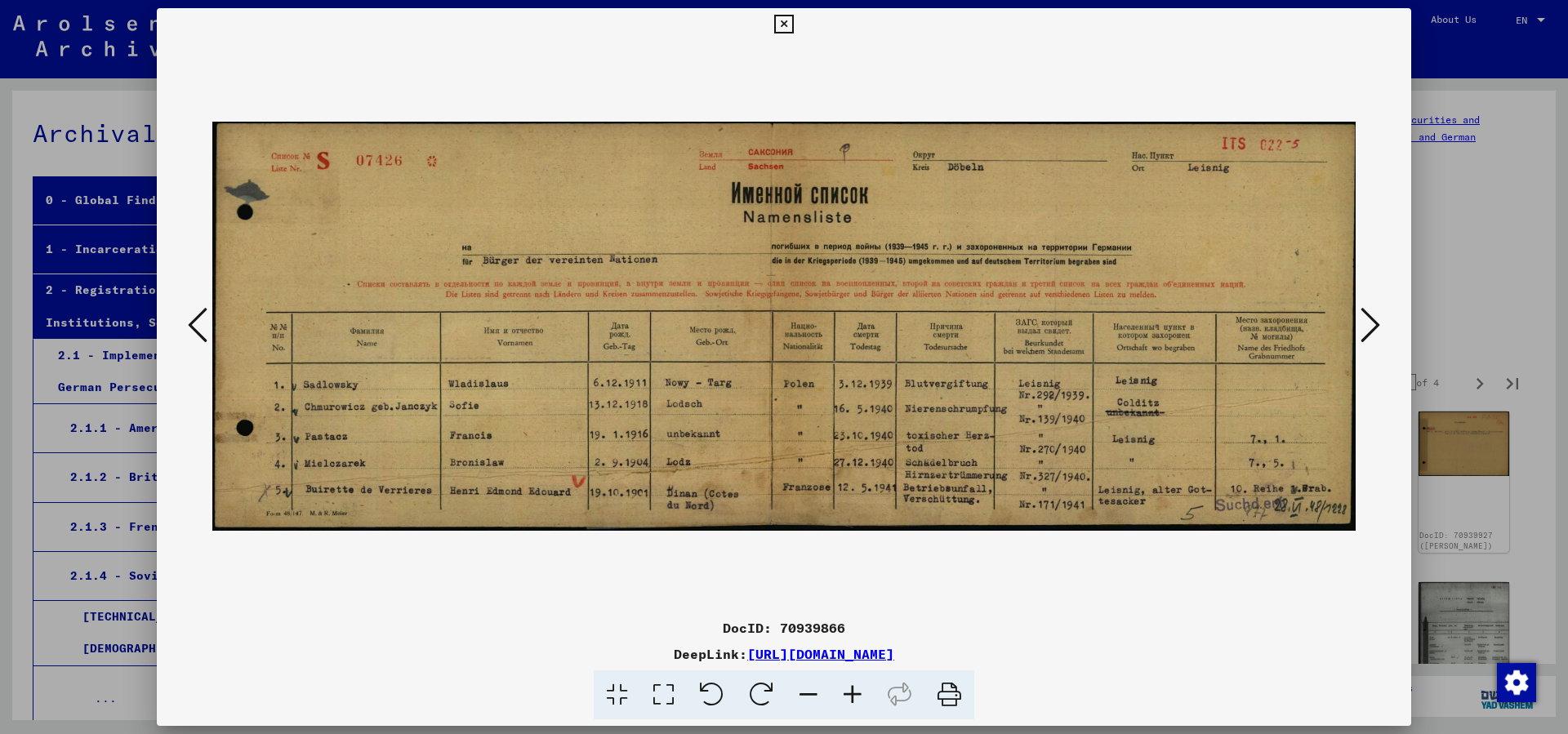
click at [1368, 323] on icon at bounding box center [1370, 325] width 19 height 39
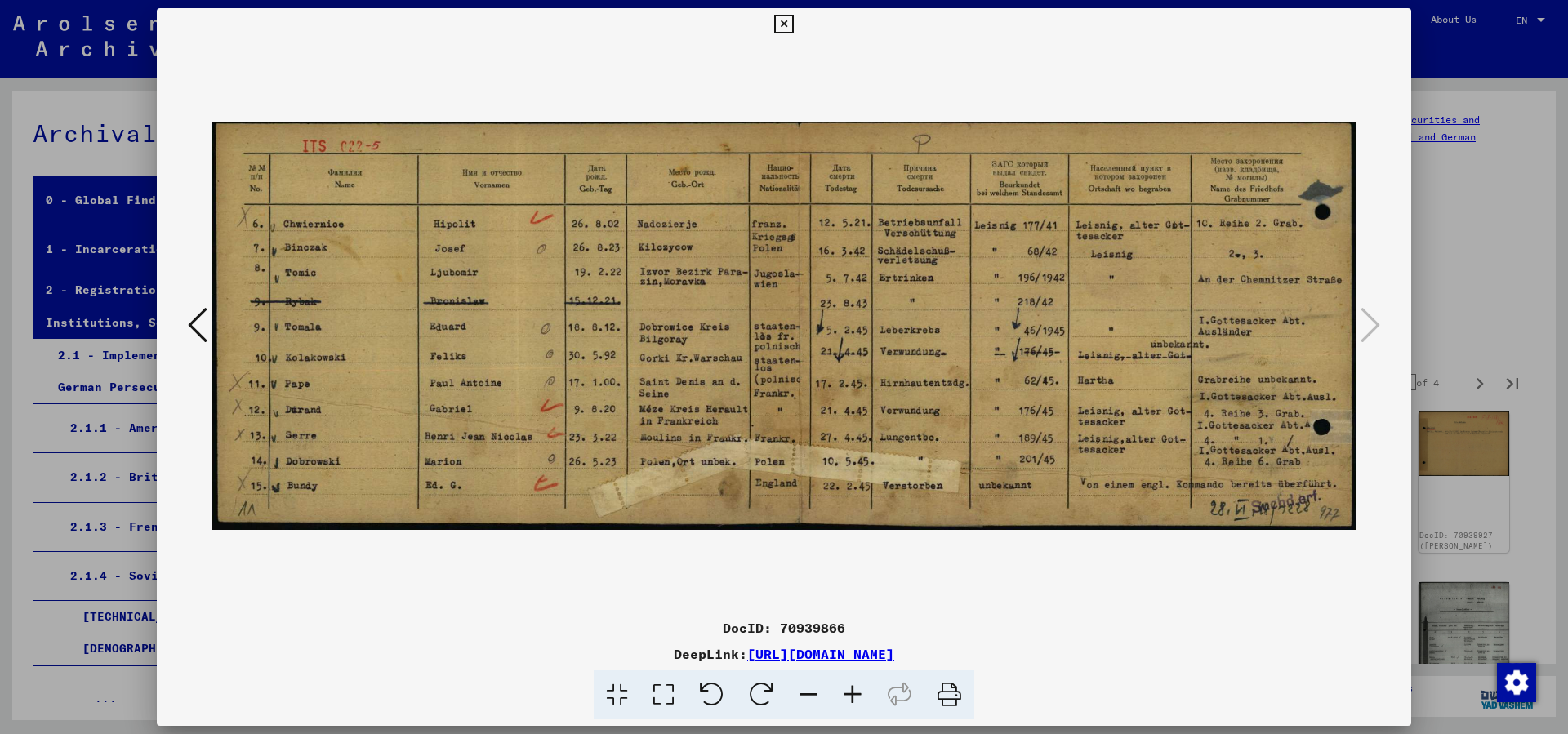
click at [793, 24] on icon at bounding box center [783, 24] width 19 height 19
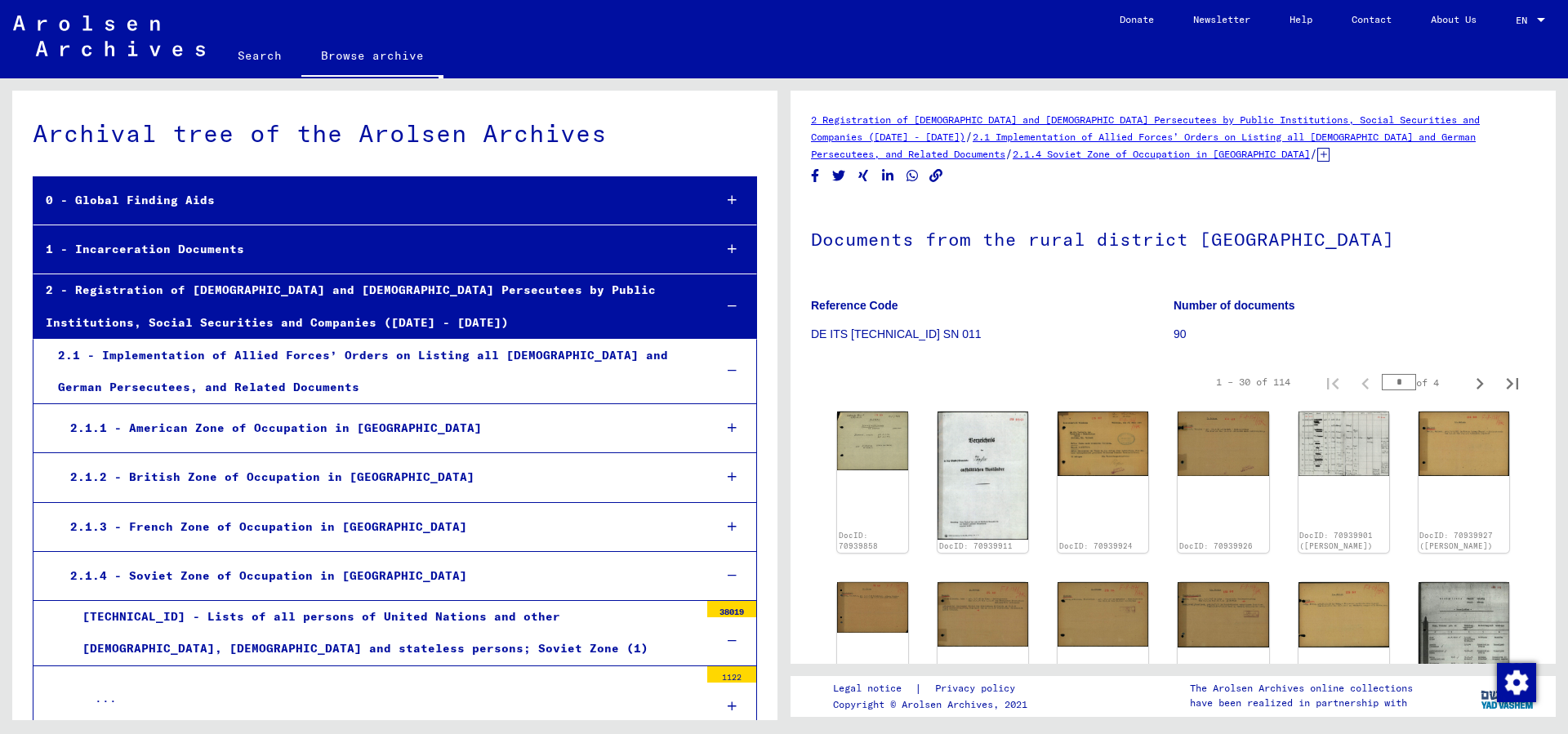
scroll to position [88, 0]
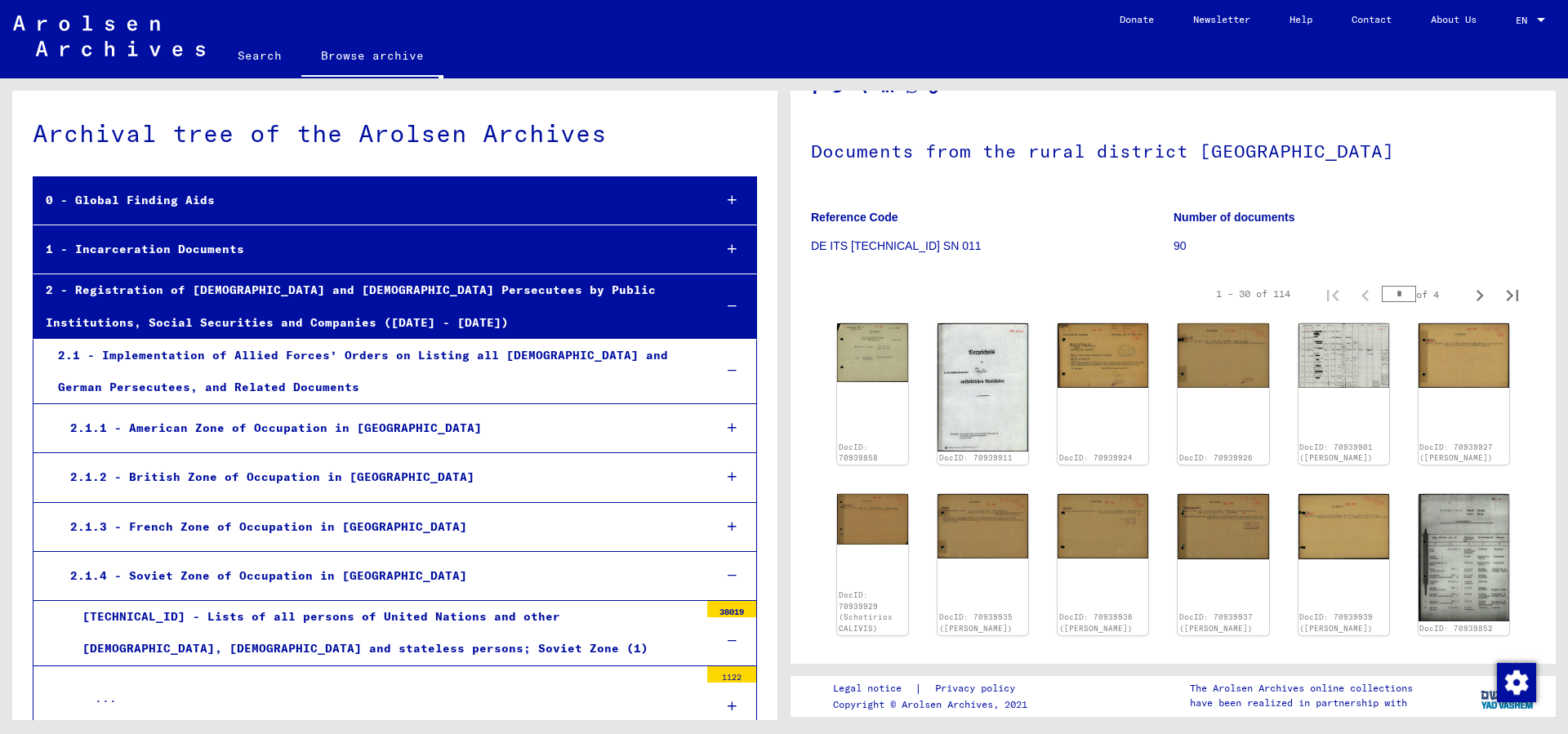
click at [725, 579] on div at bounding box center [732, 576] width 47 height 48
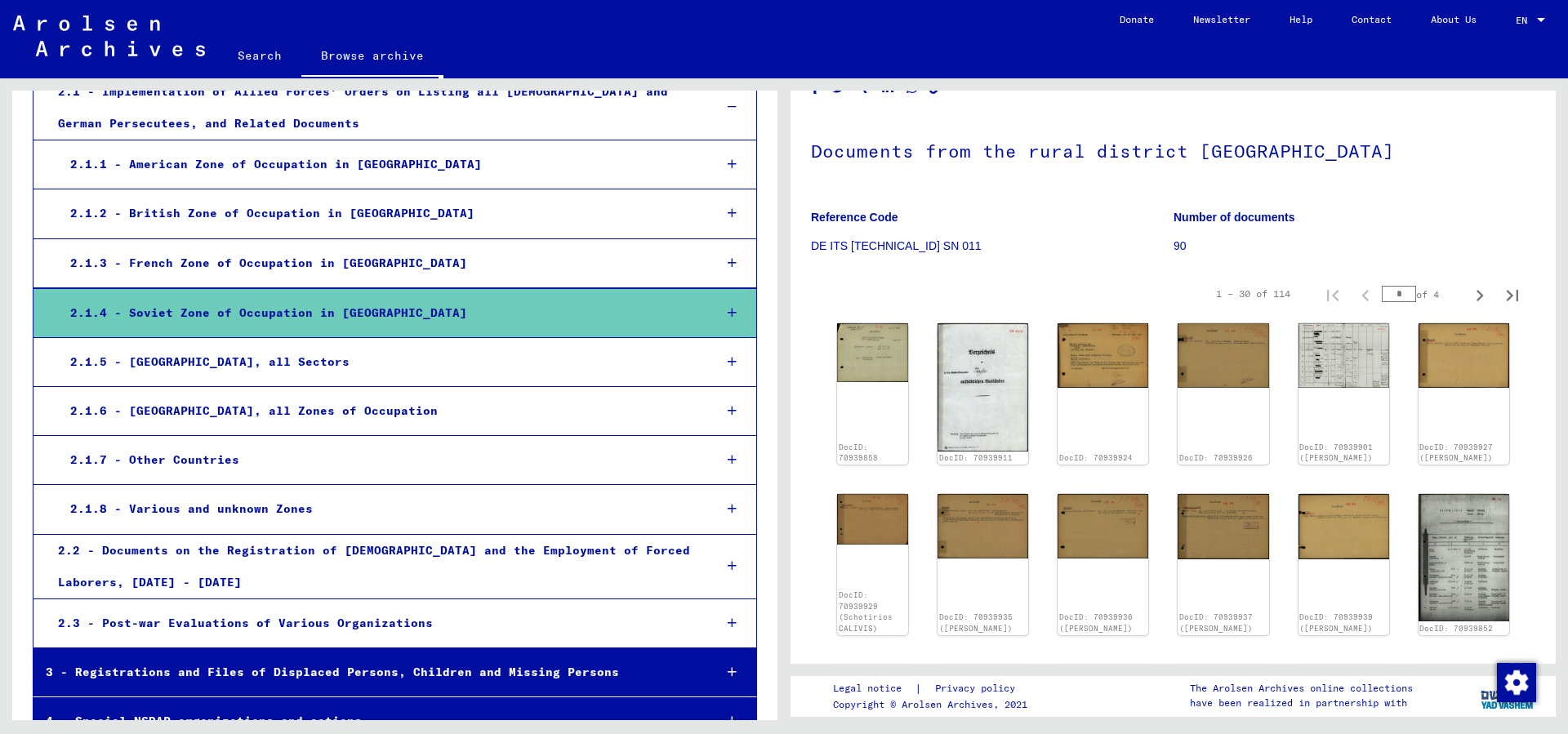
scroll to position [265, 0]
click at [727, 464] on icon at bounding box center [732, 459] width 9 height 12
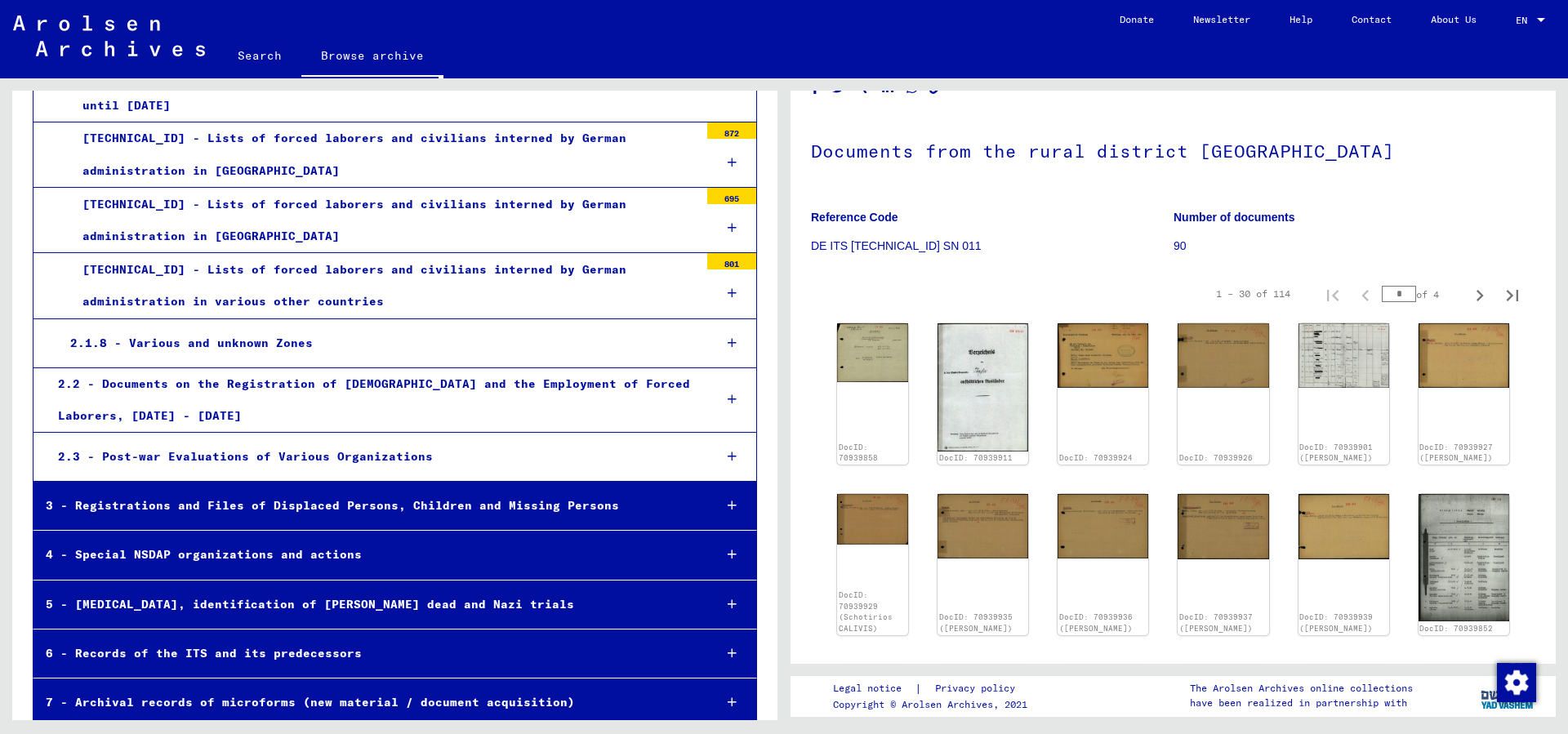
scroll to position [885, 0]
